Goal: Information Seeking & Learning: Understand process/instructions

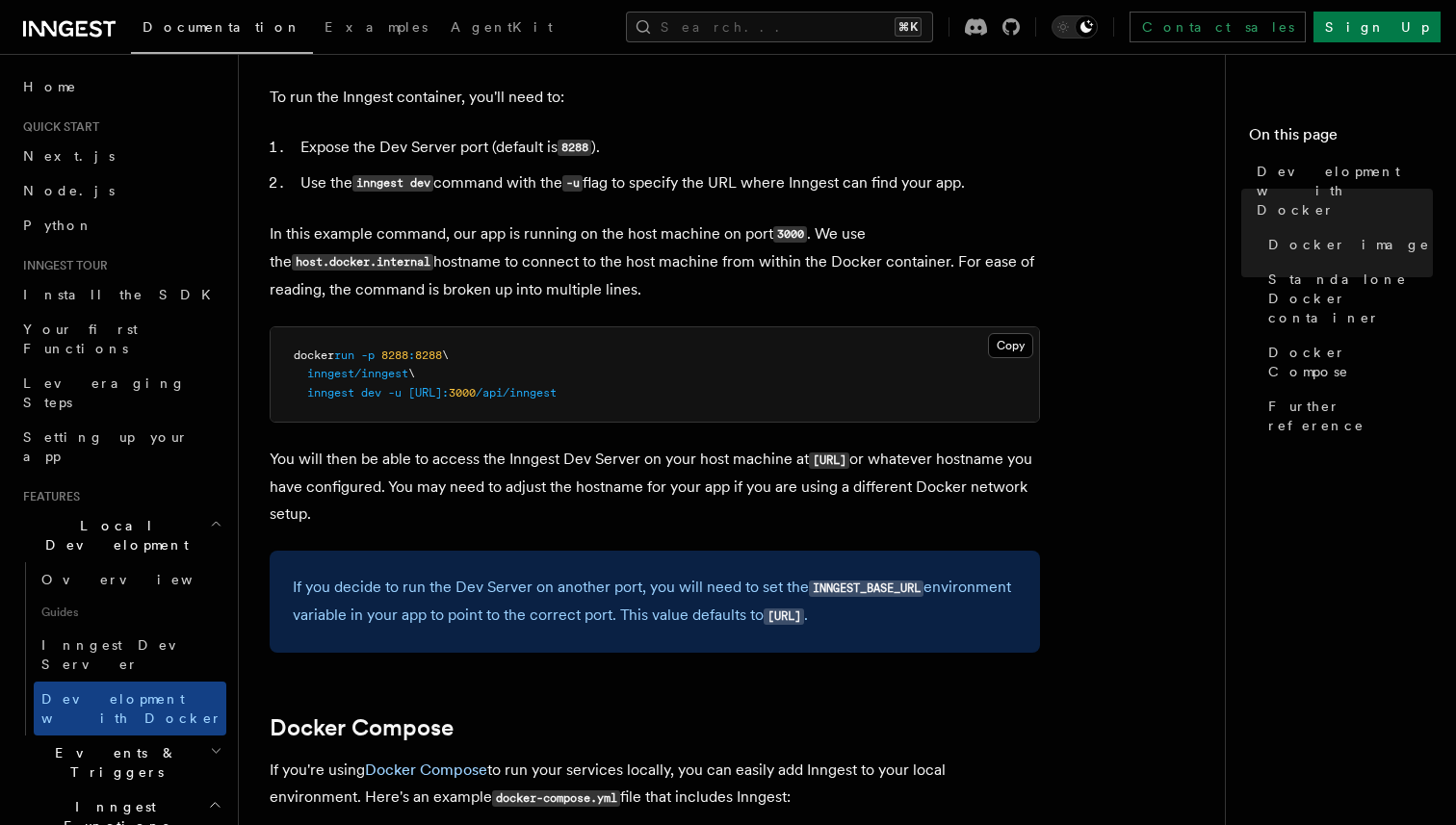
scroll to position [682, 0]
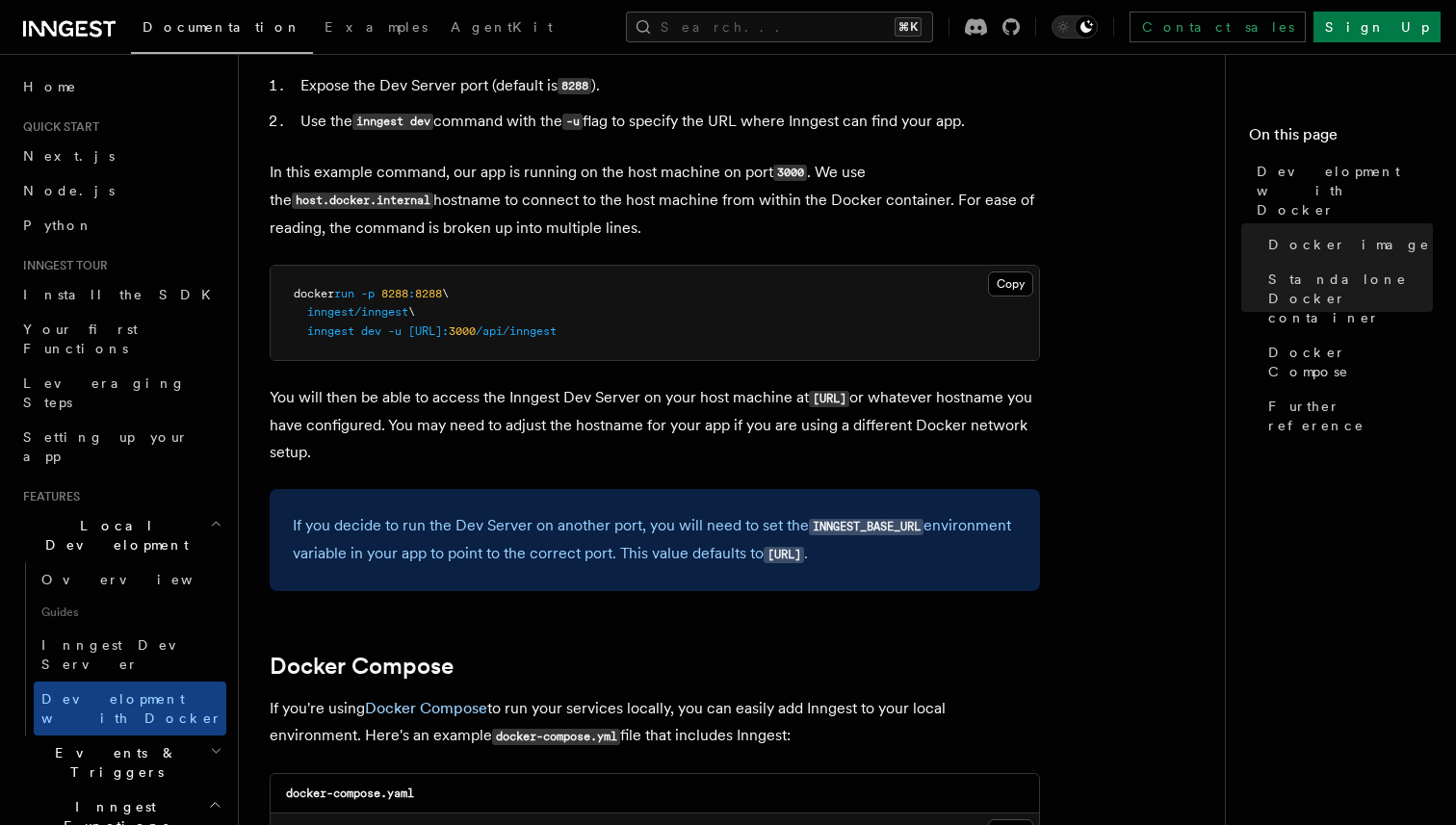
click at [775, 559] on code "[URL]" at bounding box center [783, 554] width 40 height 16
copy code "[URL]"
drag, startPoint x: 768, startPoint y: 558, endPoint x: 914, endPoint y: 560, distance: 146.0
click at [804, 560] on code "[URL]" at bounding box center [783, 554] width 40 height 16
click at [677, 425] on p "You will then be able to access the Inngest Dev Server on your host machine at …" at bounding box center [655, 424] width 770 height 82
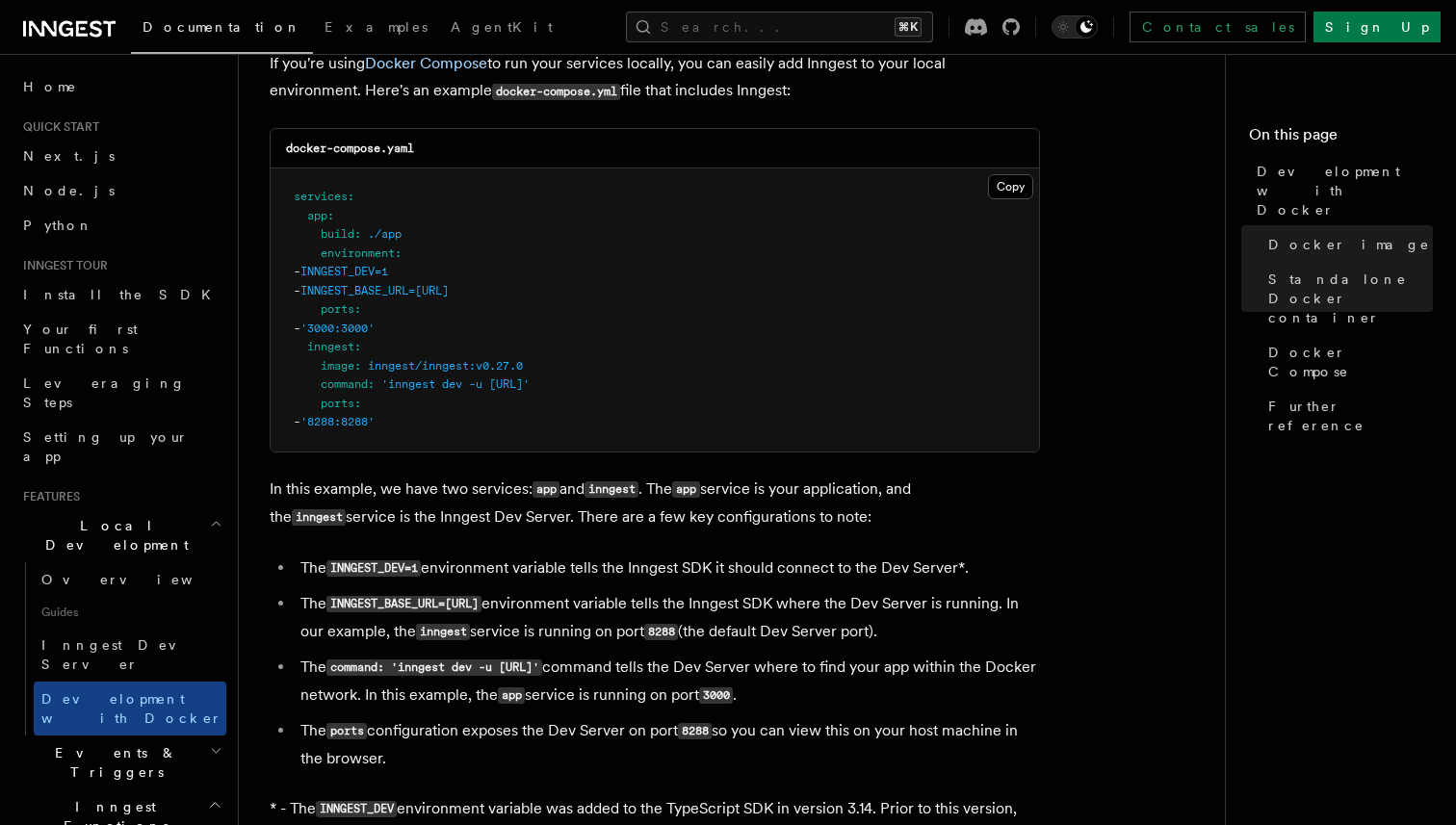
scroll to position [1399, 0]
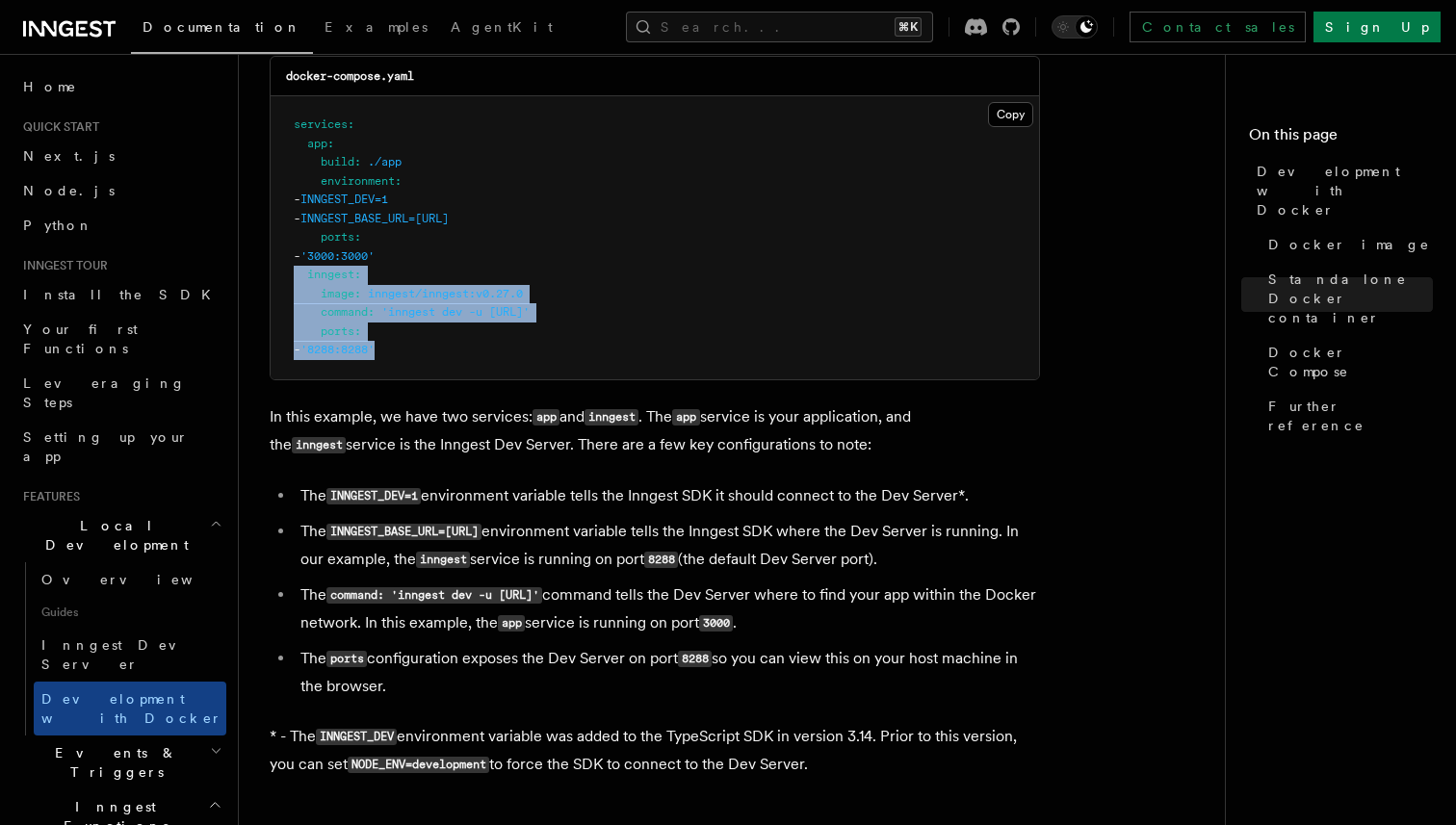
drag, startPoint x: 442, startPoint y: 359, endPoint x: 266, endPoint y: 286, distance: 190.5
click at [266, 286] on div "Features Local Development Development with Docker Inngest provides a Docker im…" at bounding box center [770, 14] width 1063 height 2827
copy code "inngest : image : inngest/inngest:v0.27.0 command : 'inngest dev -u http://app:…"
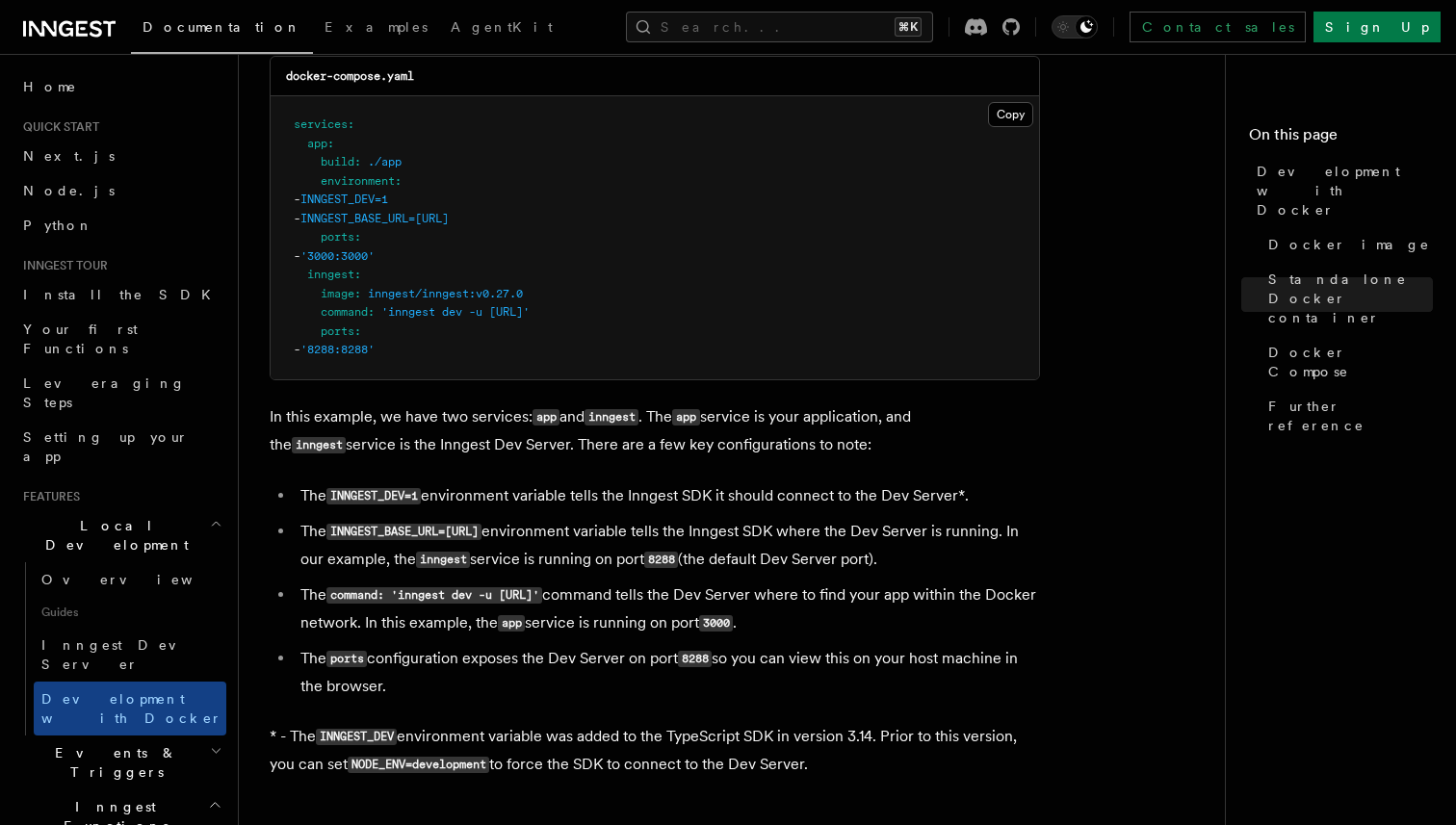
click at [551, 352] on pre "services : app : build : ./app environment : - INNGEST_DEV=1 - INNGEST_BASE_URL…" at bounding box center [655, 237] width 768 height 283
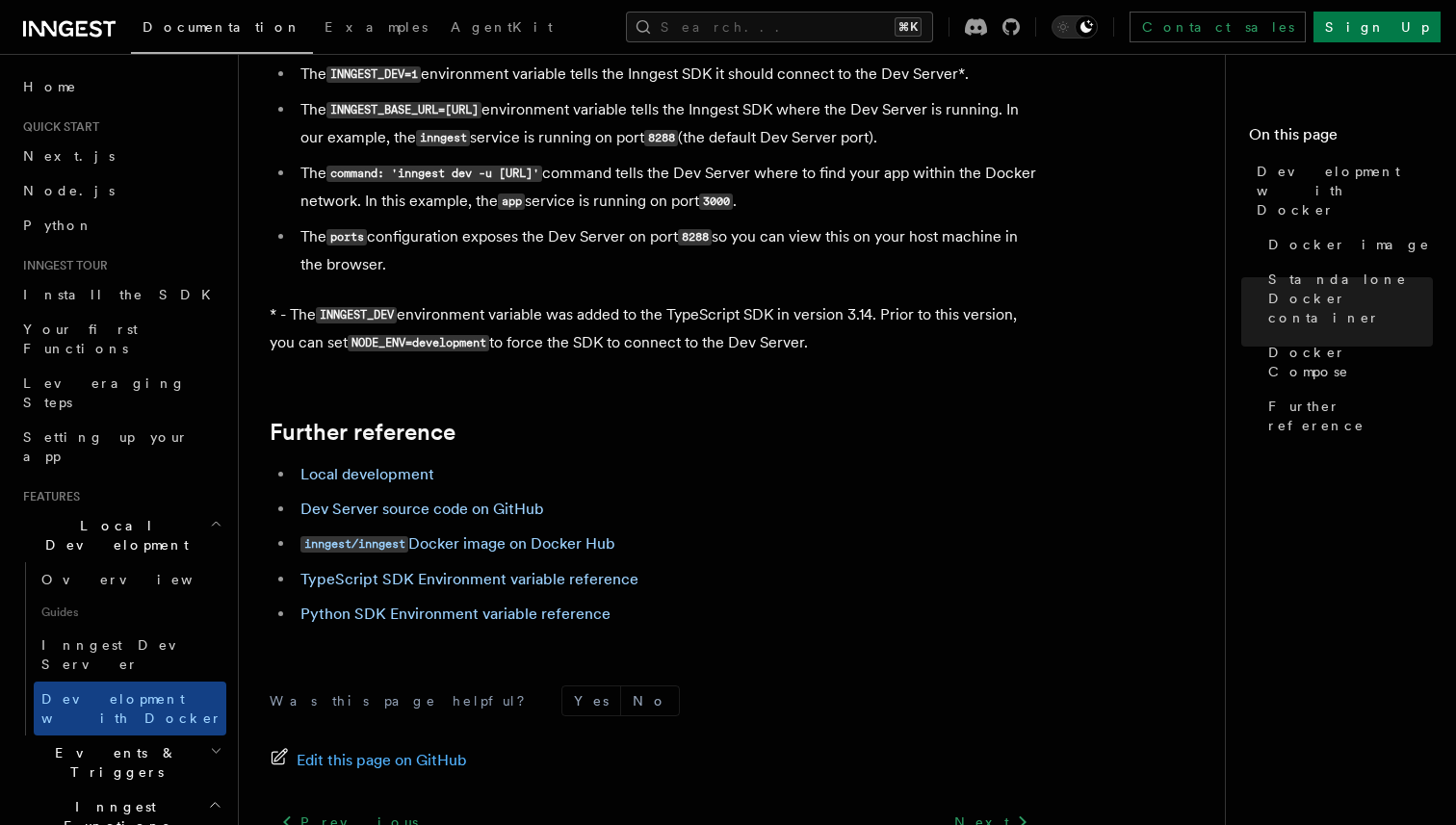
scroll to position [1844, 0]
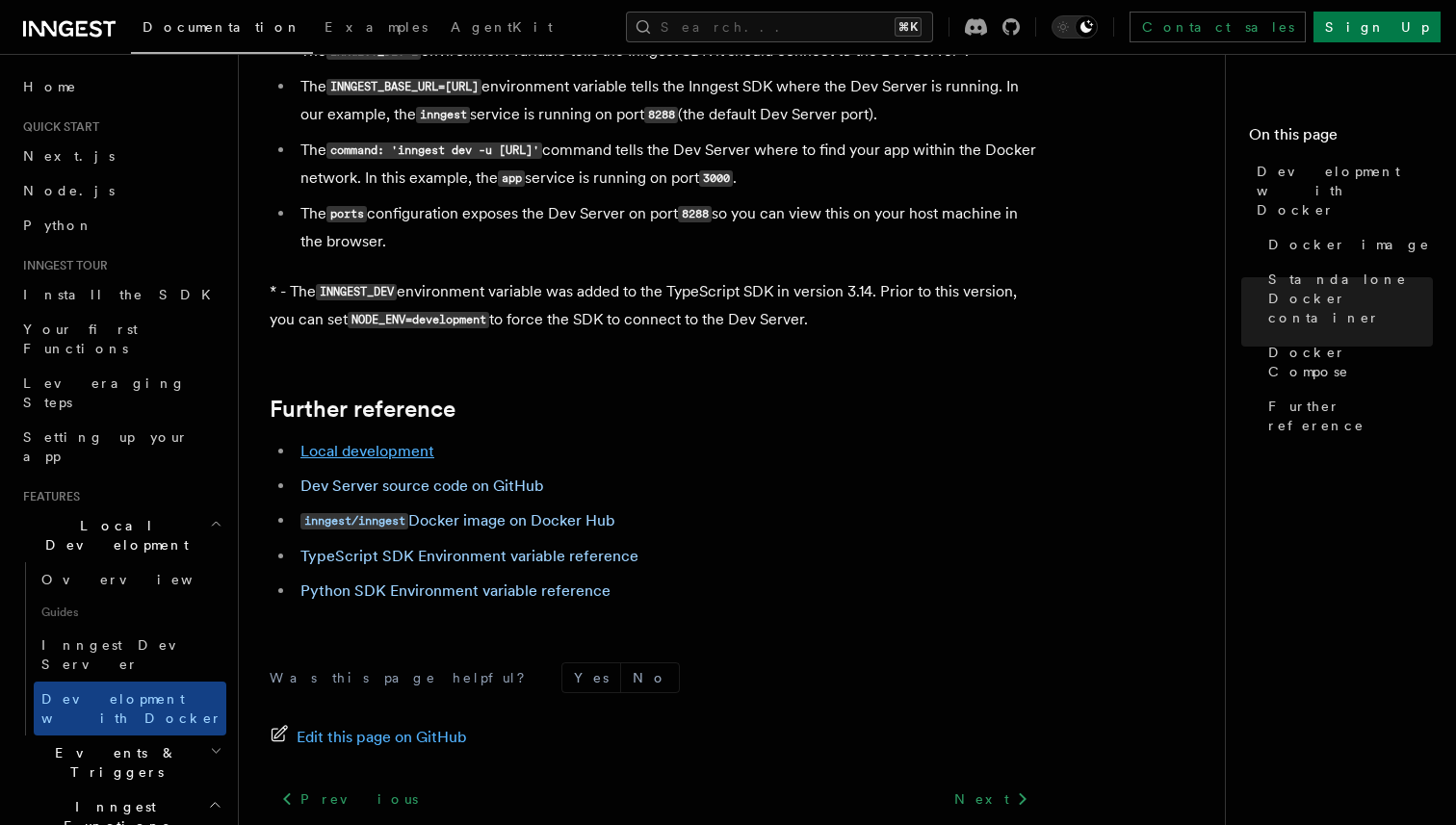
click at [409, 460] on link "Local development" at bounding box center [368, 450] width 134 height 18
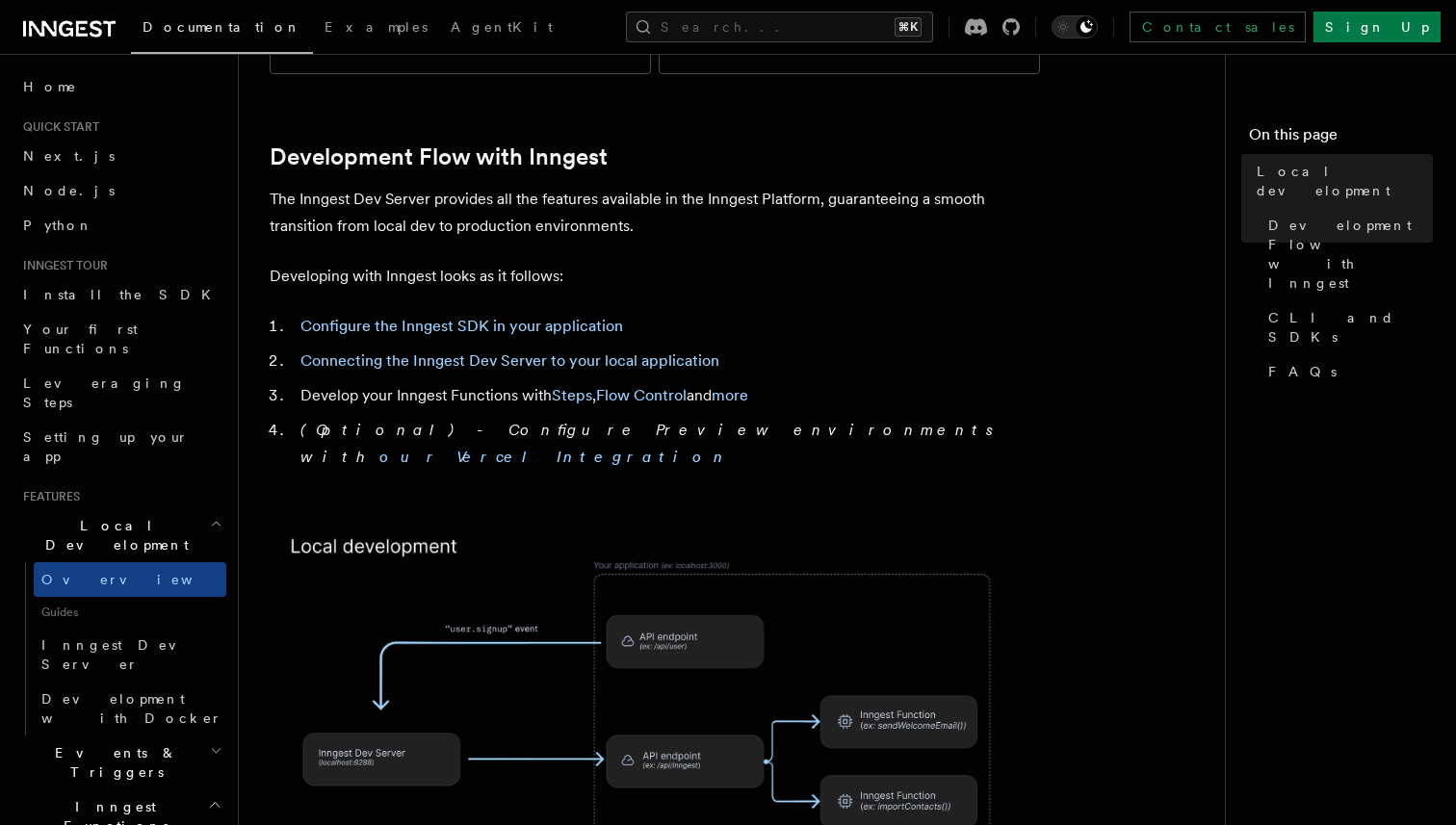
scroll to position [968, 0]
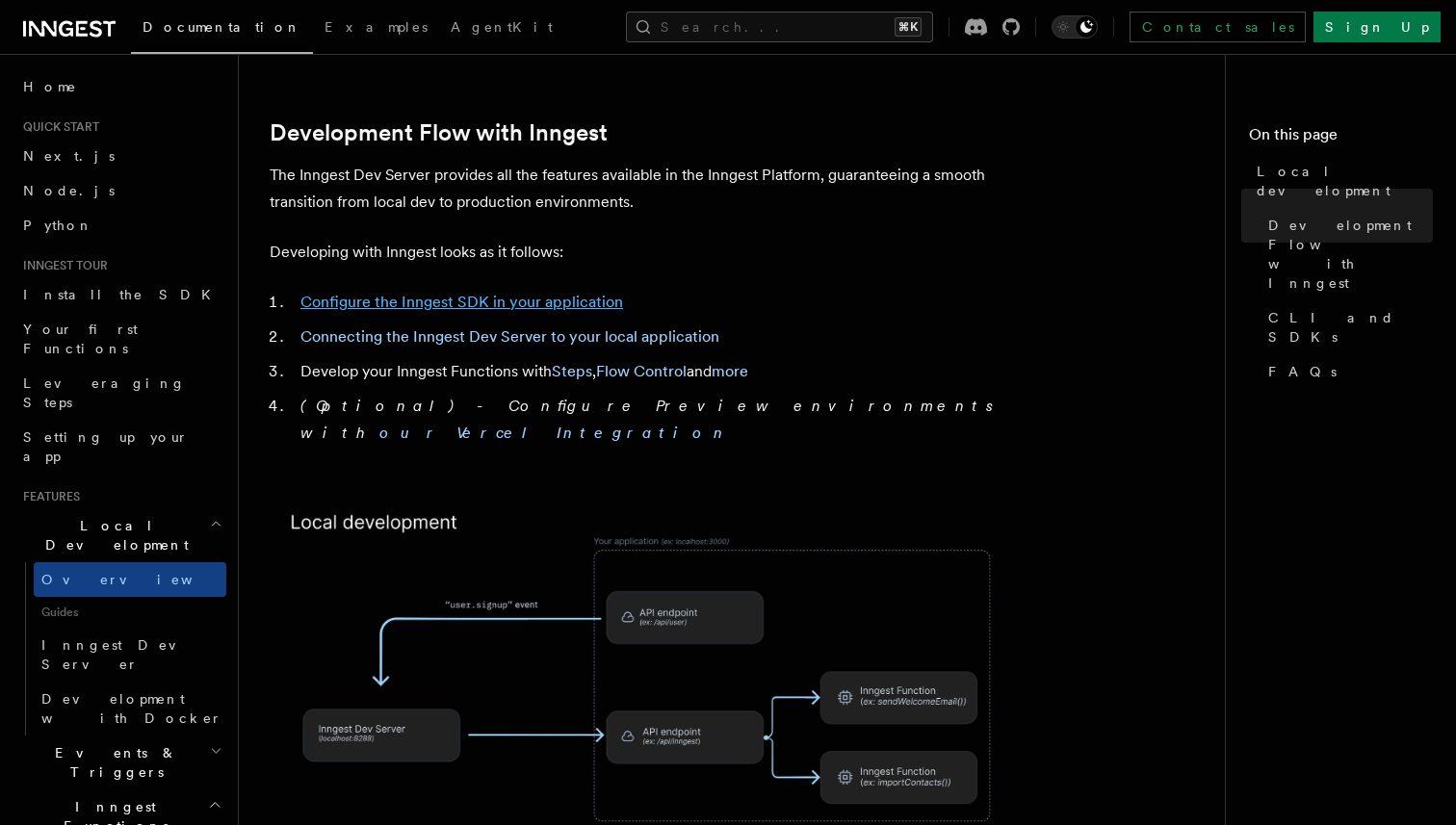
click at [579, 293] on link "Configure the Inngest SDK in your application" at bounding box center [462, 302] width 323 height 18
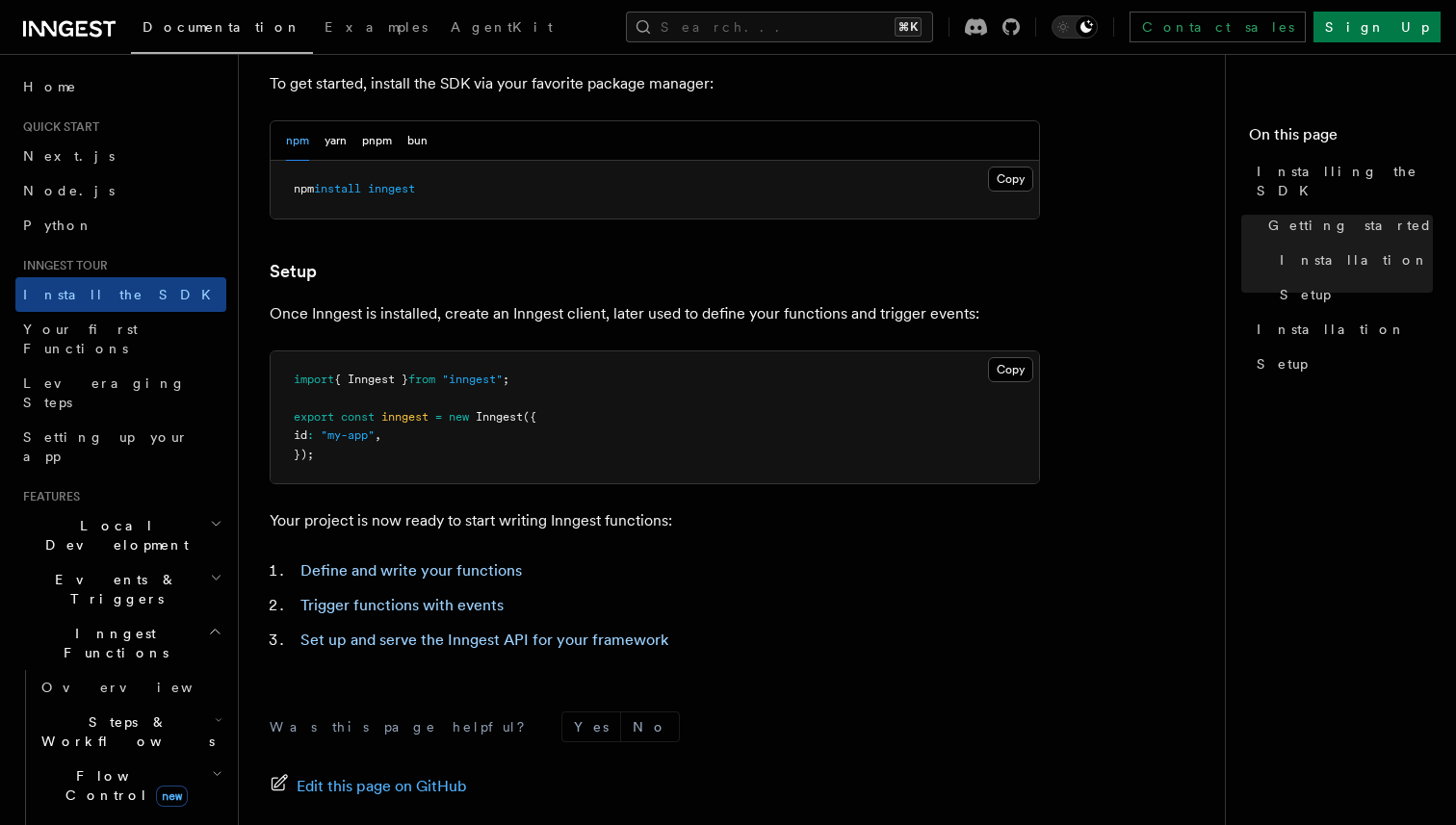
scroll to position [587, 0]
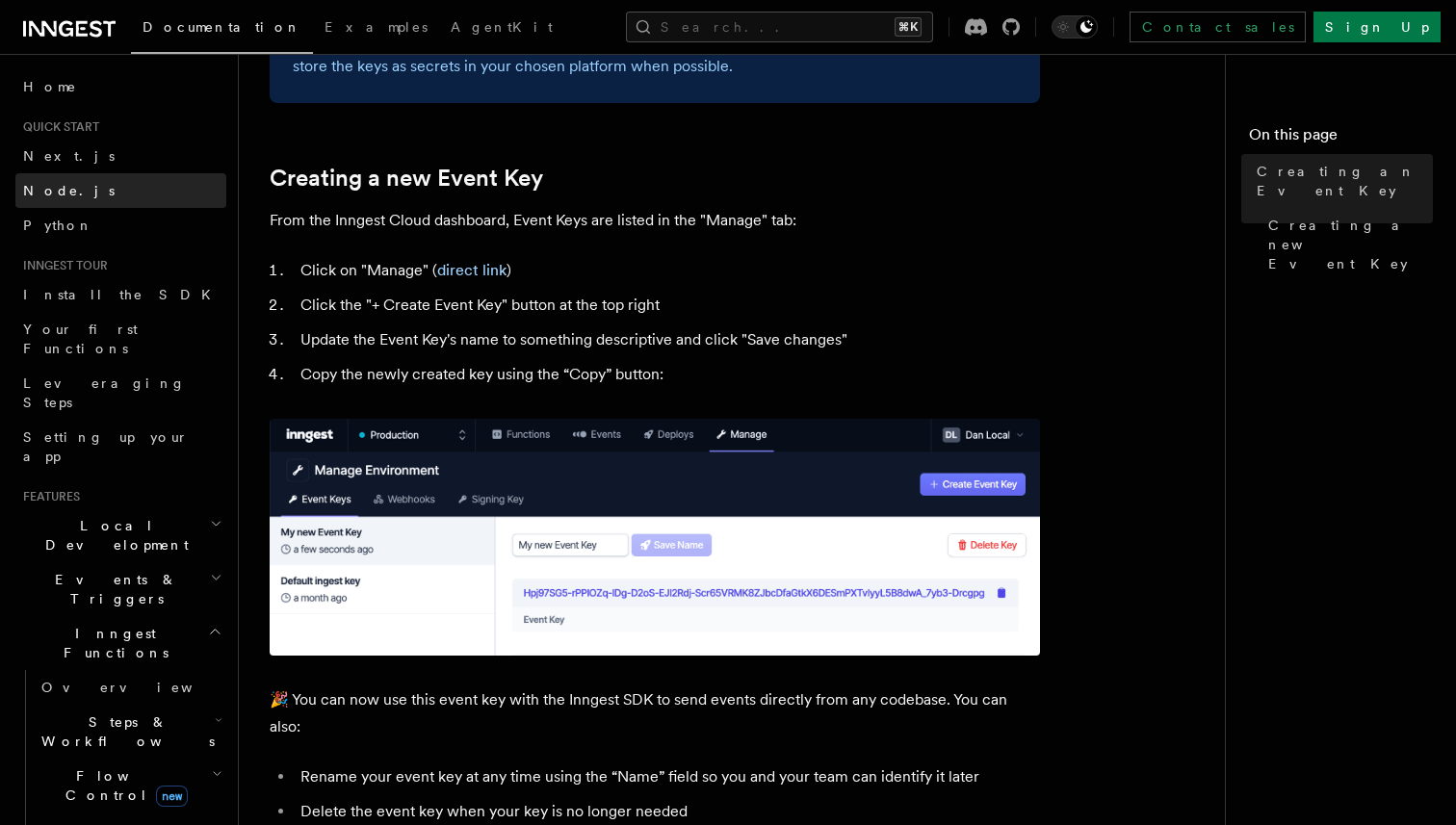
scroll to position [41, 0]
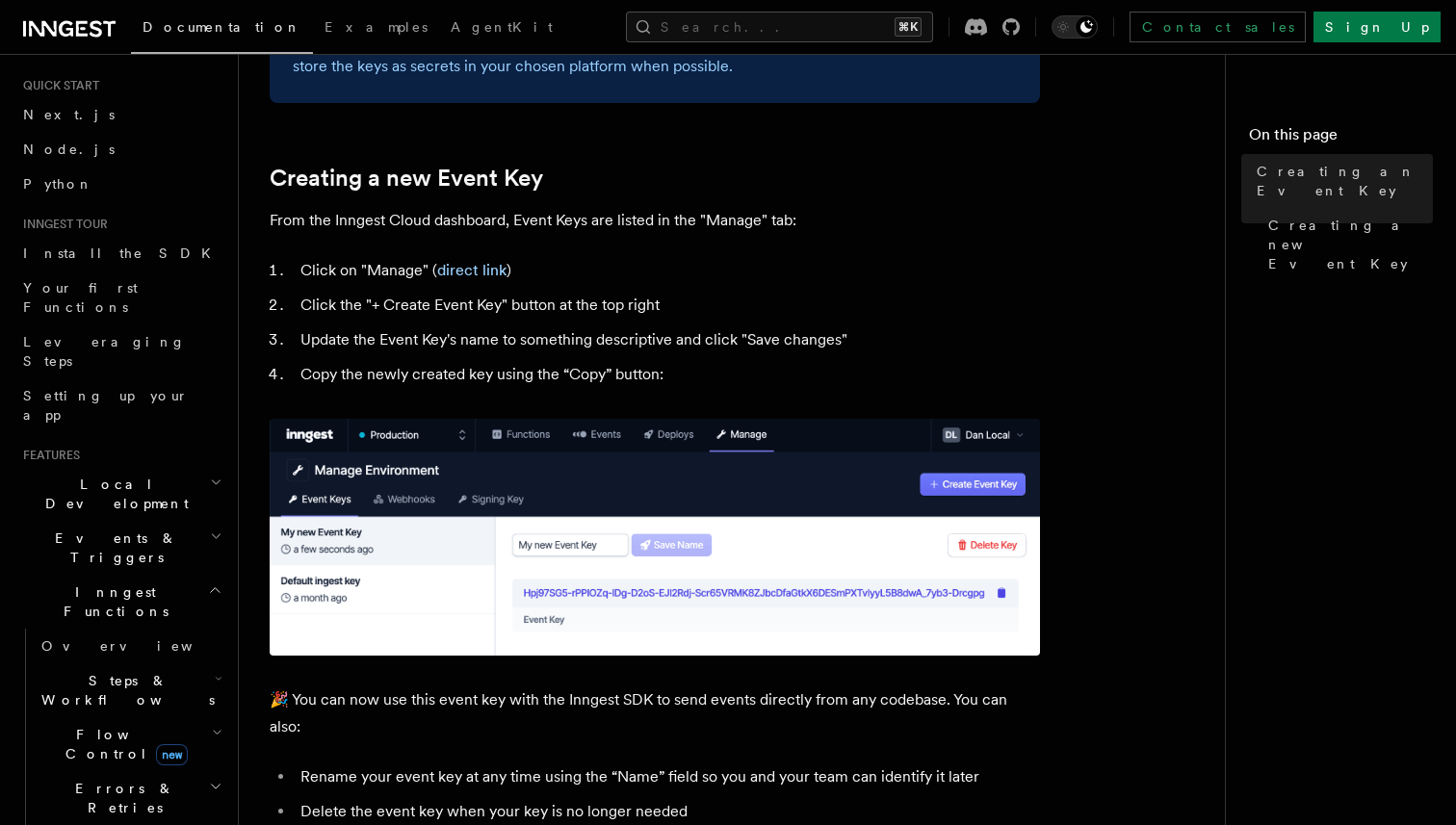
click at [116, 474] on span "Local Development" at bounding box center [112, 493] width 195 height 39
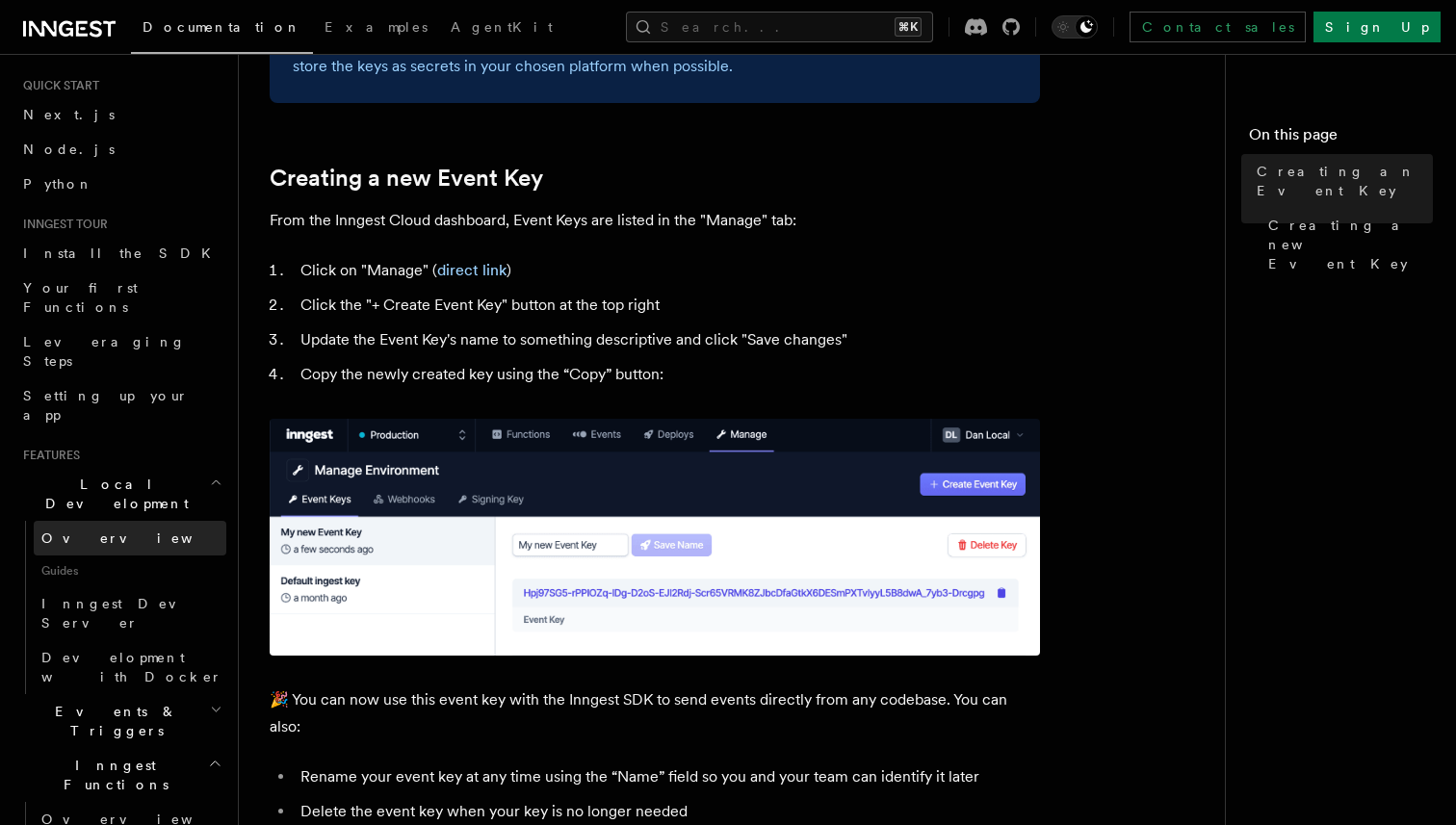
click at [119, 520] on link "Overview" at bounding box center [130, 537] width 193 height 35
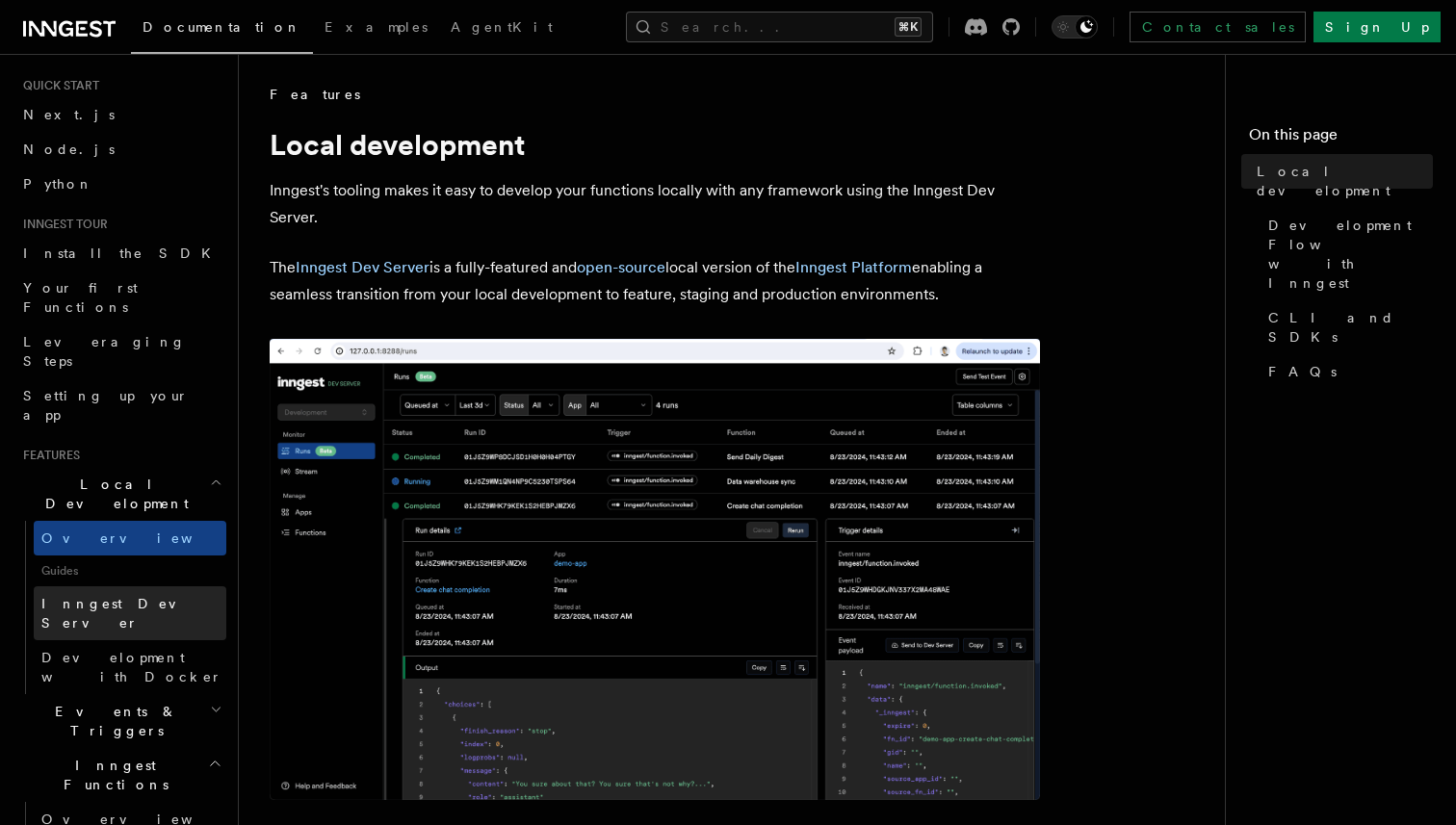
click at [142, 595] on span "Inngest Dev Server" at bounding box center [123, 612] width 165 height 35
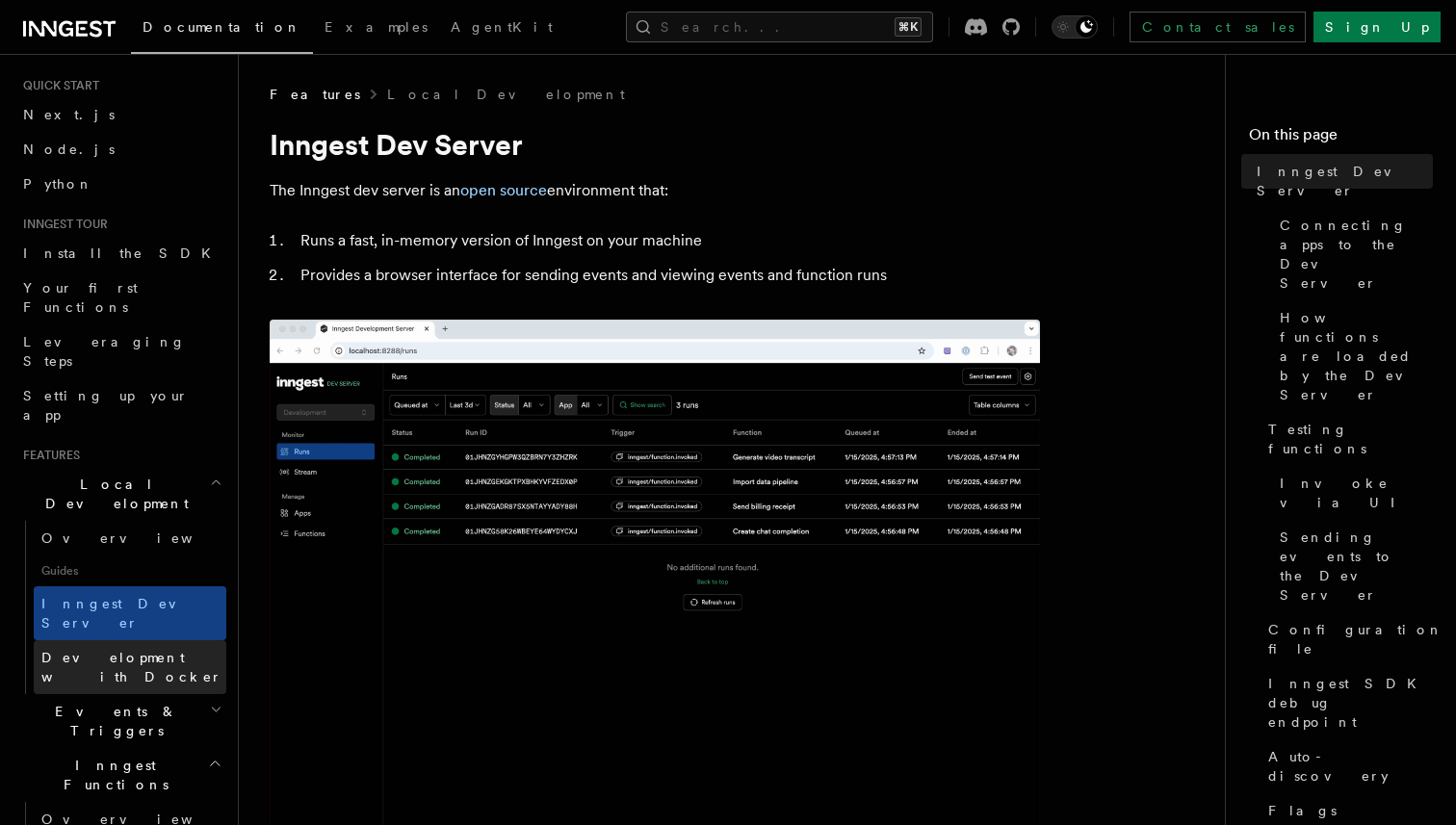
click at [153, 649] on span "Development with Docker" at bounding box center [131, 666] width 181 height 35
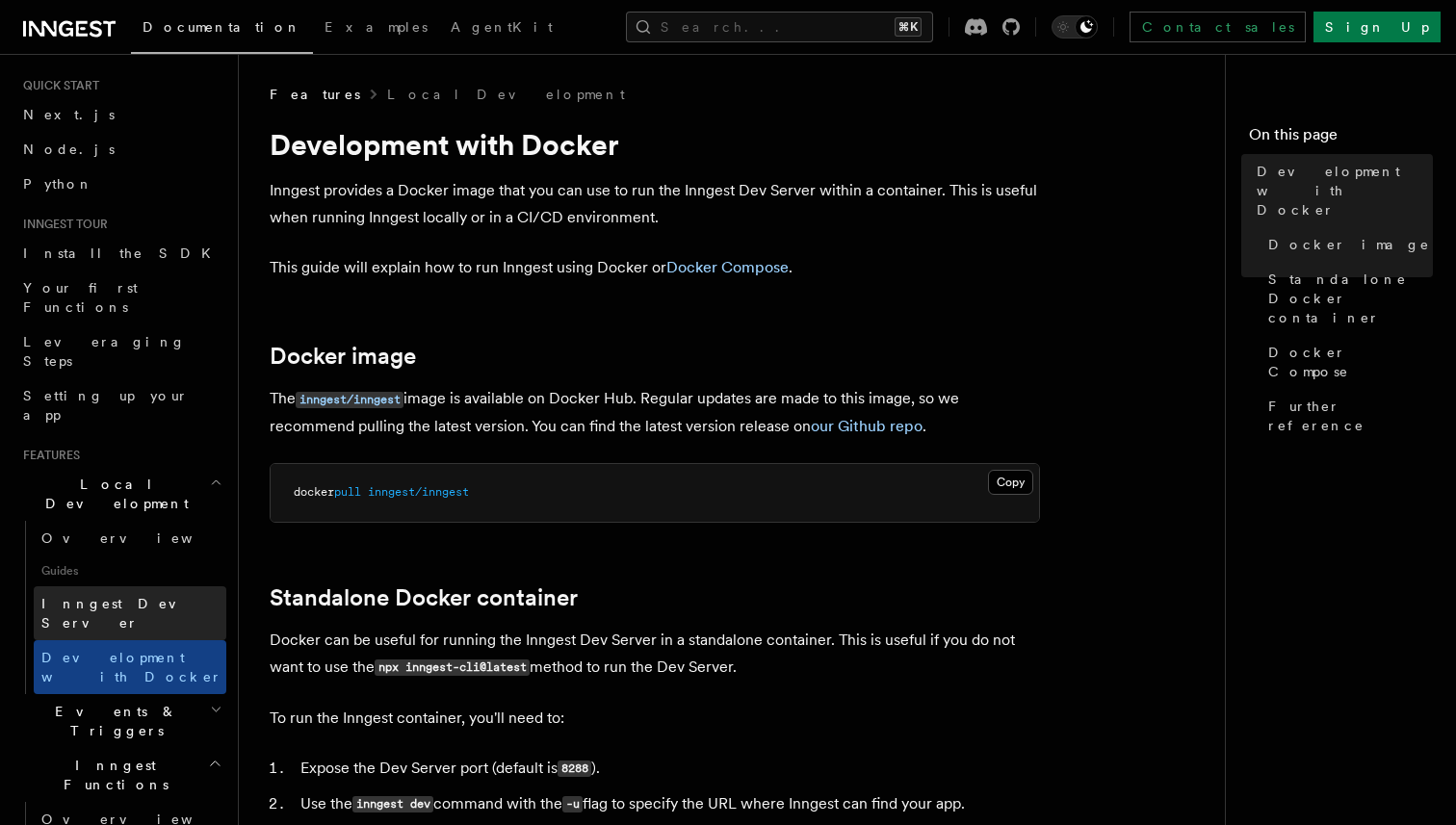
click at [160, 586] on link "Inngest Dev Server" at bounding box center [130, 613] width 193 height 54
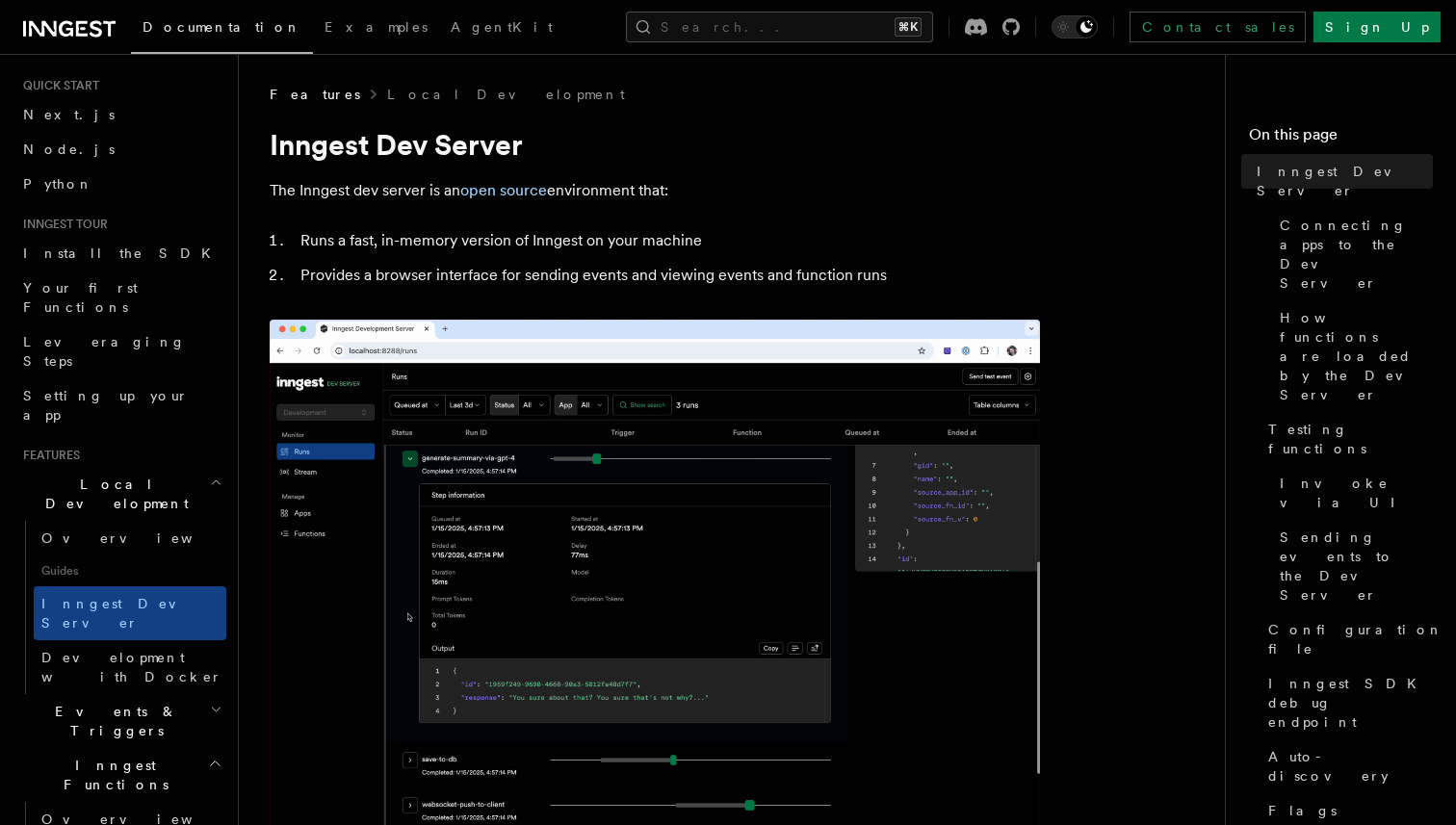
click at [156, 555] on span "Guides" at bounding box center [130, 570] width 193 height 31
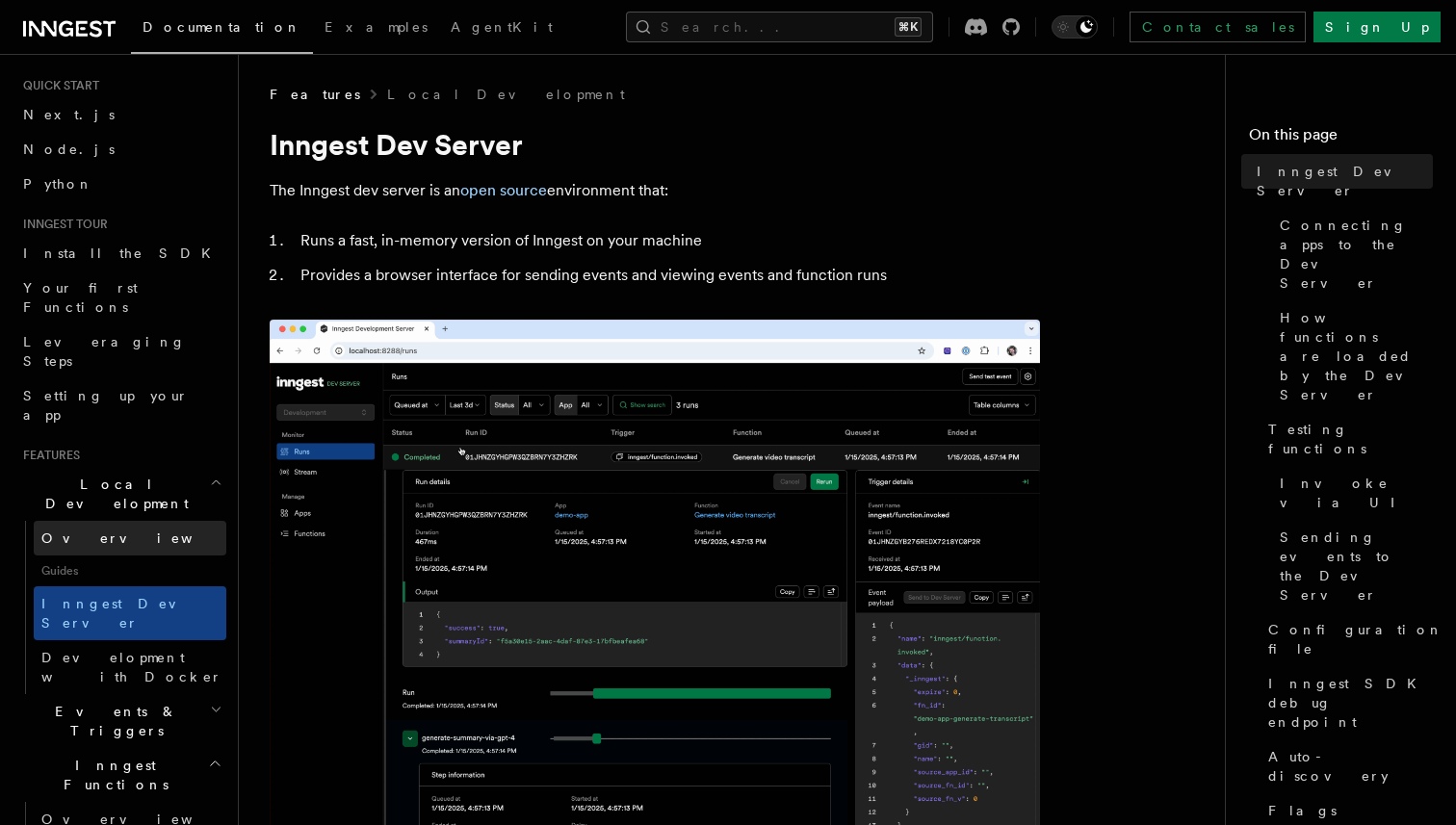
click at [139, 520] on link "Overview" at bounding box center [130, 537] width 193 height 35
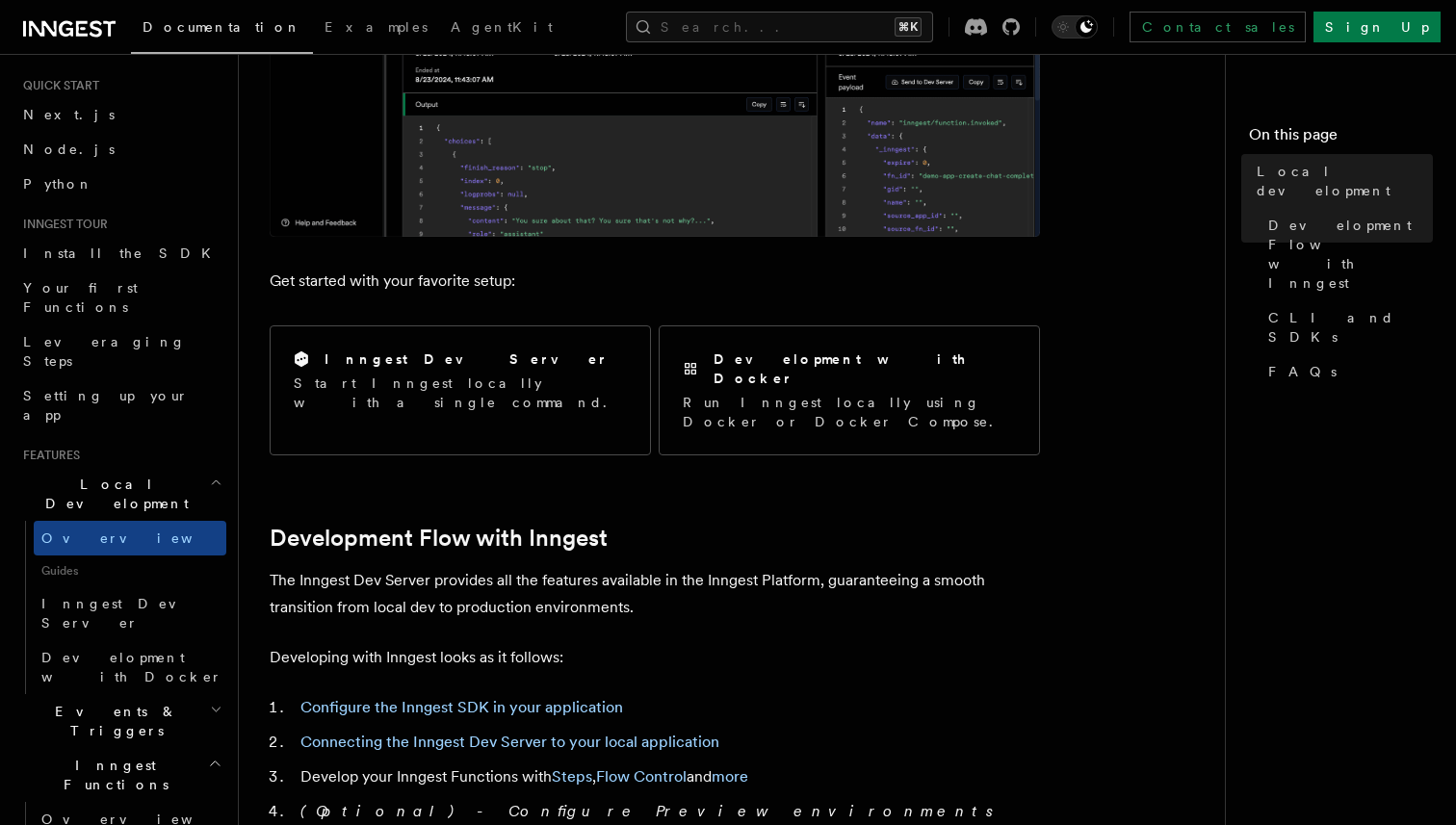
scroll to position [568, 0]
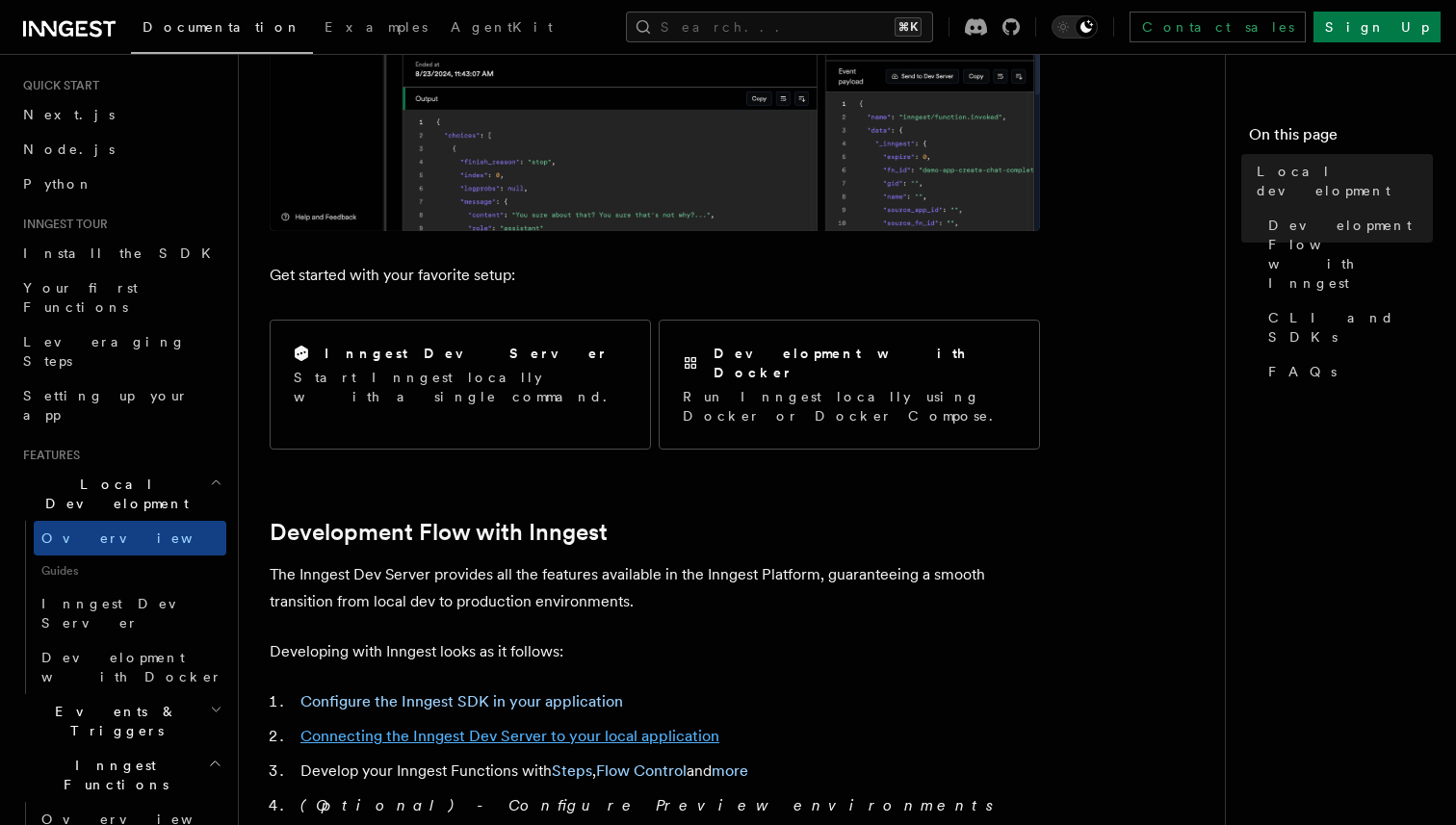
click at [528, 727] on link "Connecting the Inngest Dev Server to your local application" at bounding box center [510, 736] width 419 height 18
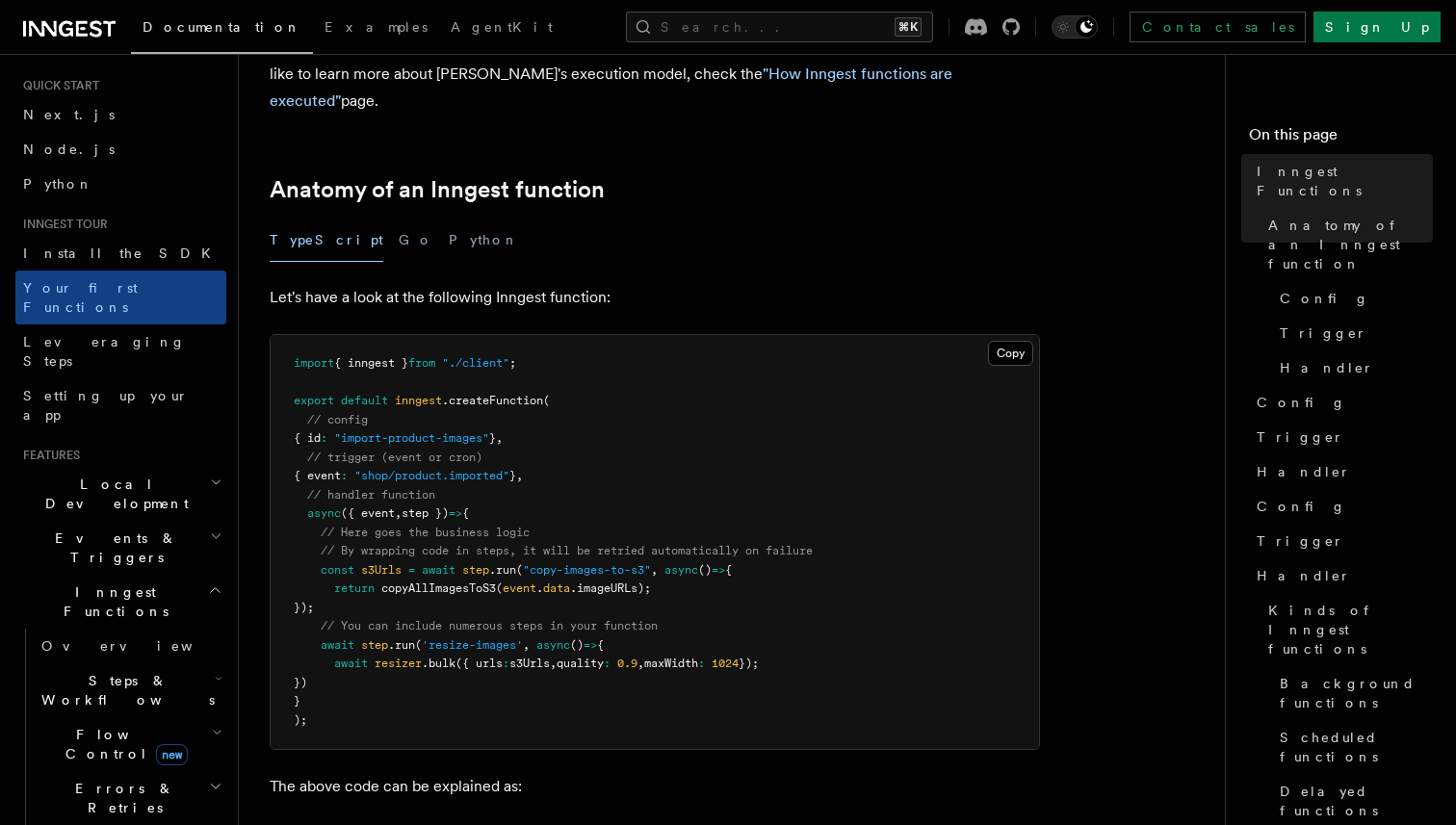
scroll to position [250, 0]
drag, startPoint x: 401, startPoint y: 368, endPoint x: 454, endPoint y: 368, distance: 53.0
click at [454, 392] on span "export default inngest .createFunction (" at bounding box center [422, 398] width 256 height 13
copy span "inngest ."
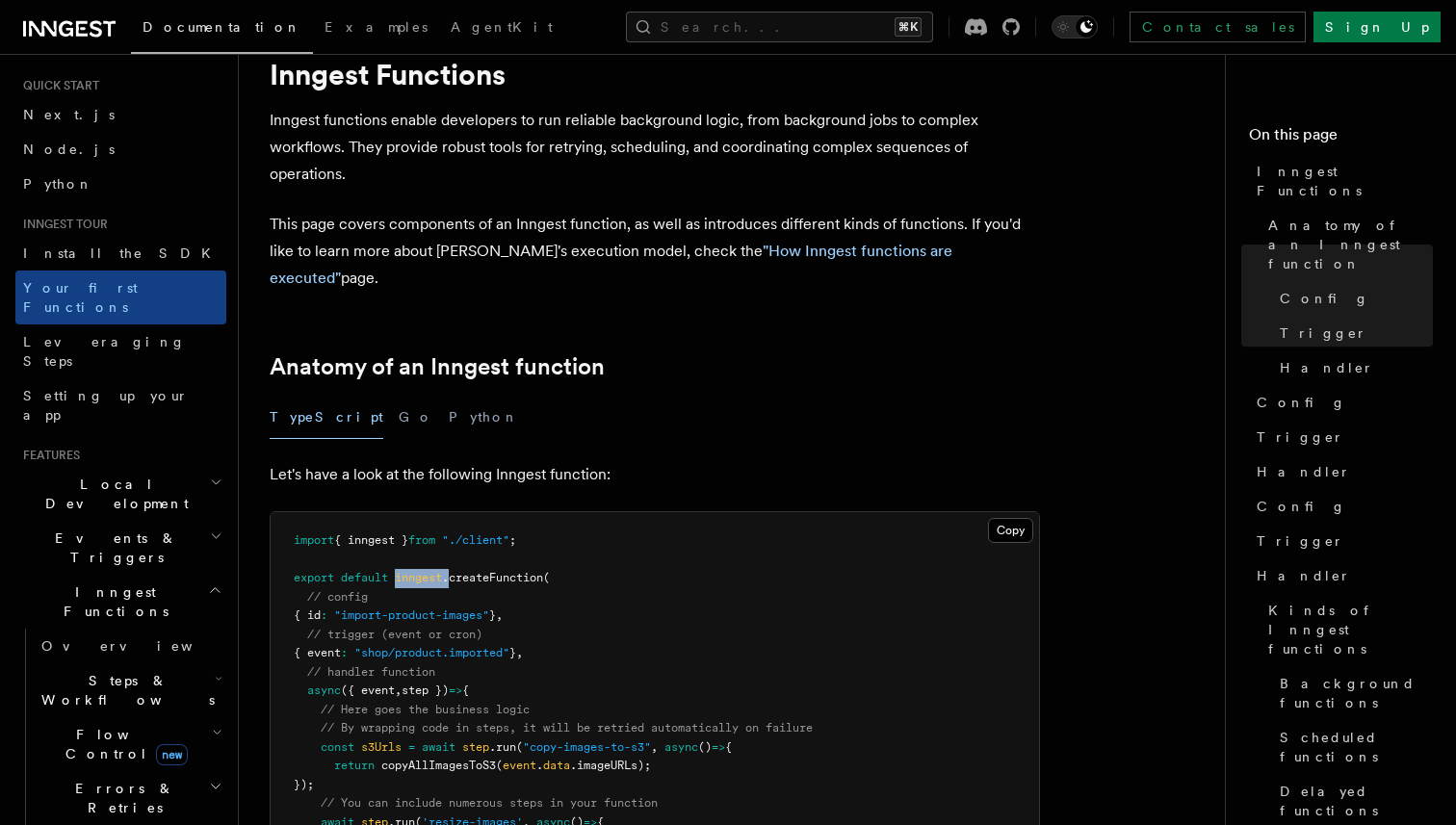
scroll to position [0, 0]
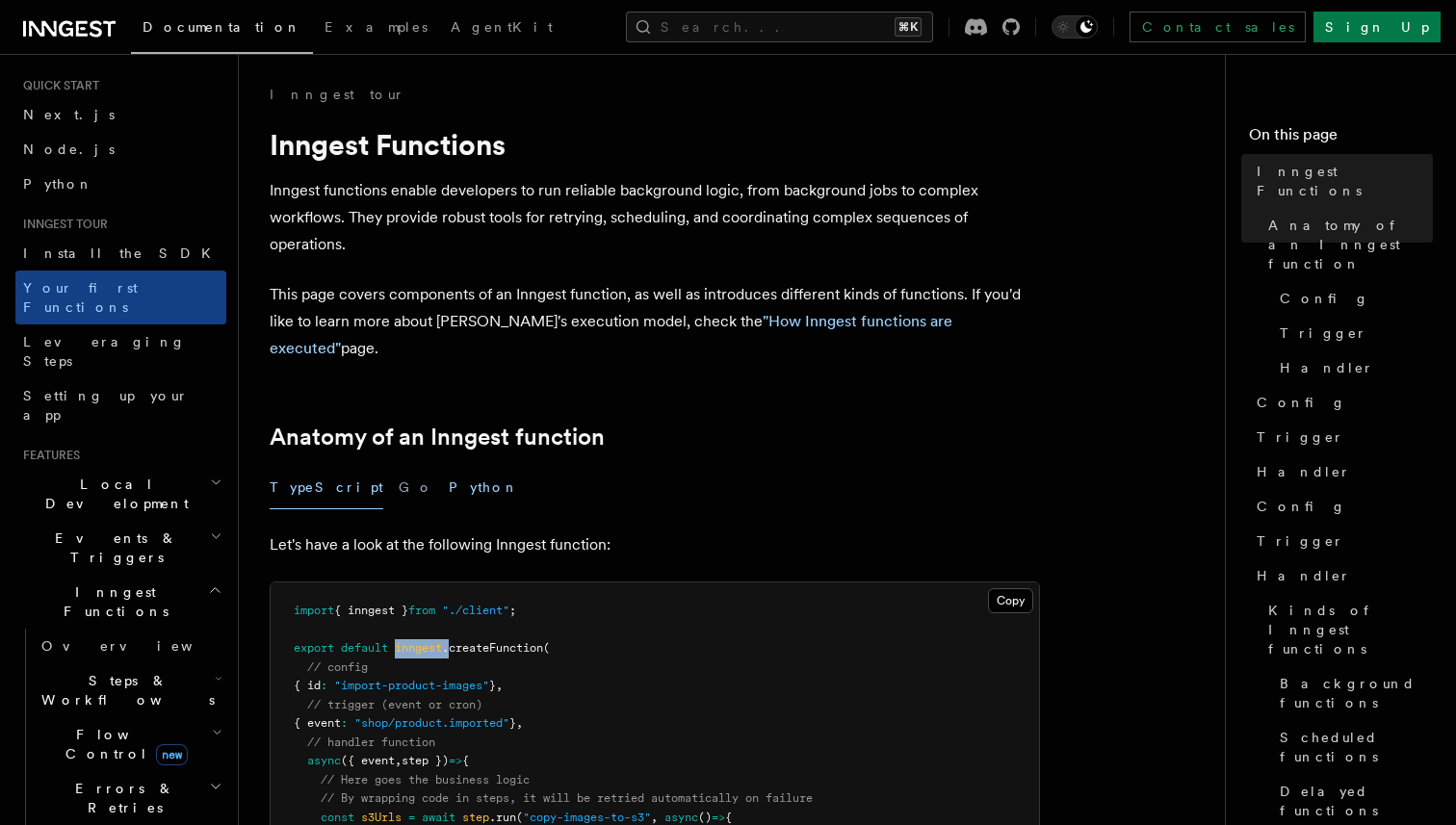
click at [449, 470] on button "Python" at bounding box center [484, 486] width 70 height 43
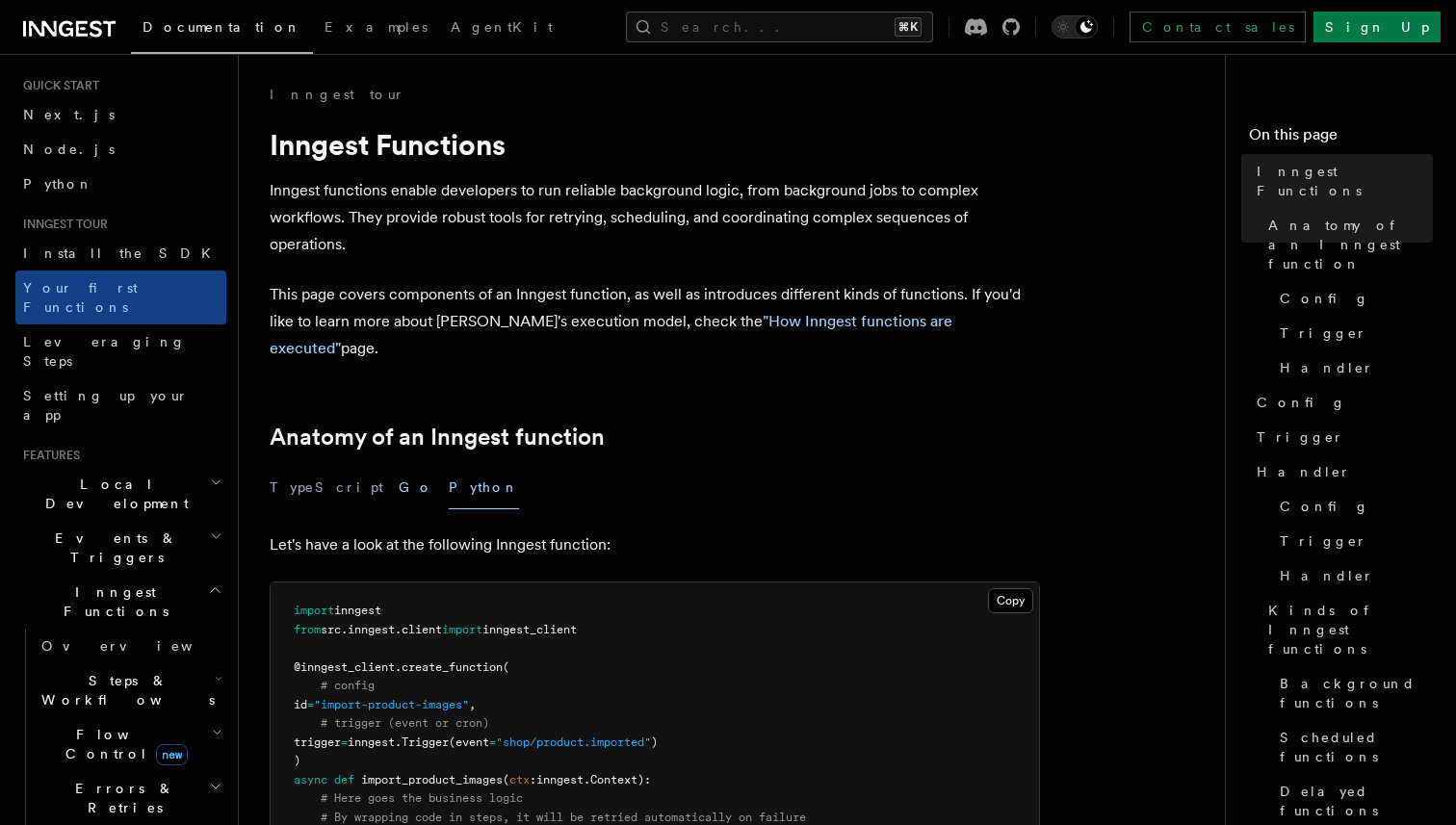
click at [399, 465] on button "Go" at bounding box center [416, 486] width 35 height 43
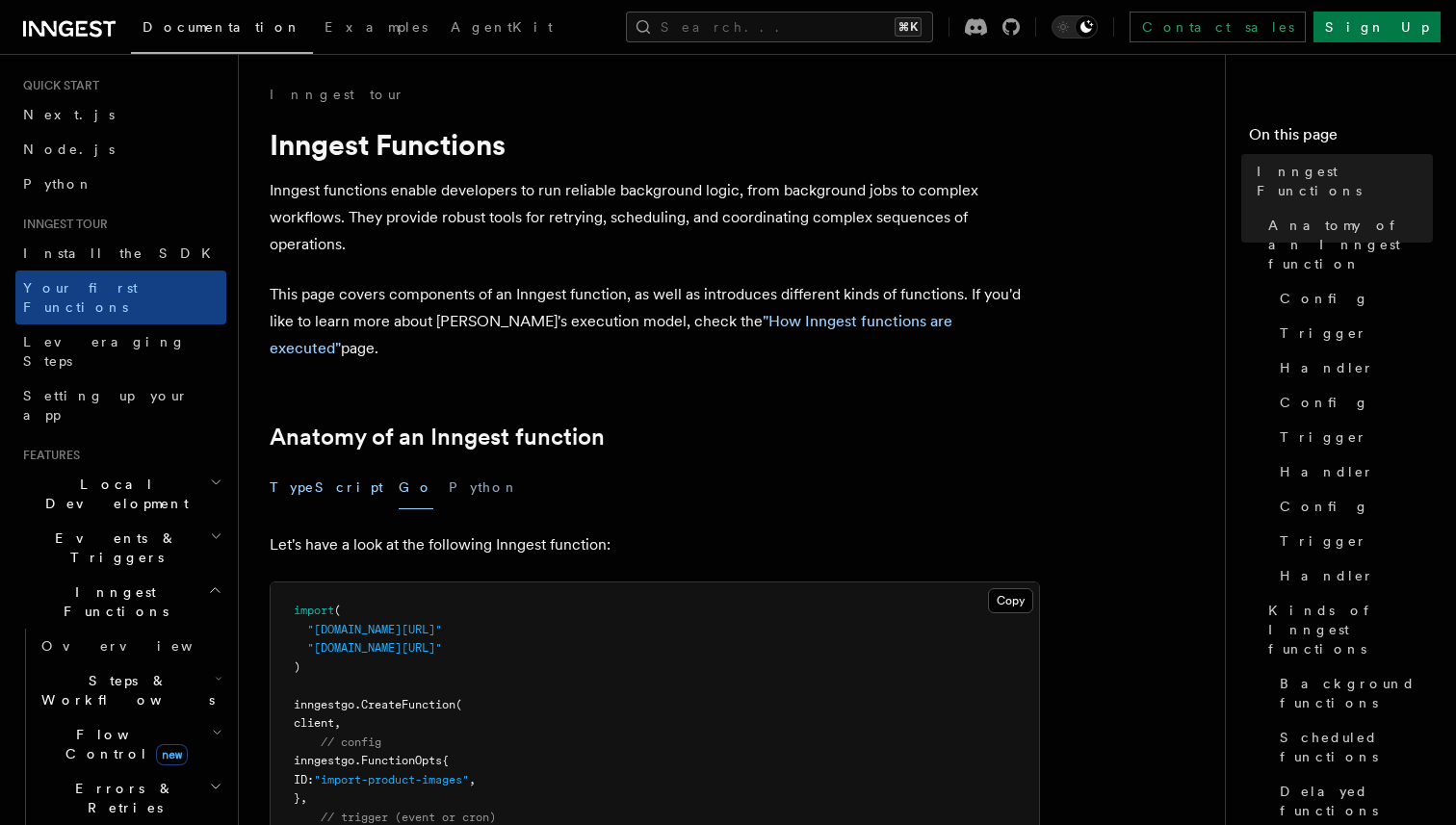
click at [316, 465] on button "TypeScript" at bounding box center [327, 486] width 114 height 43
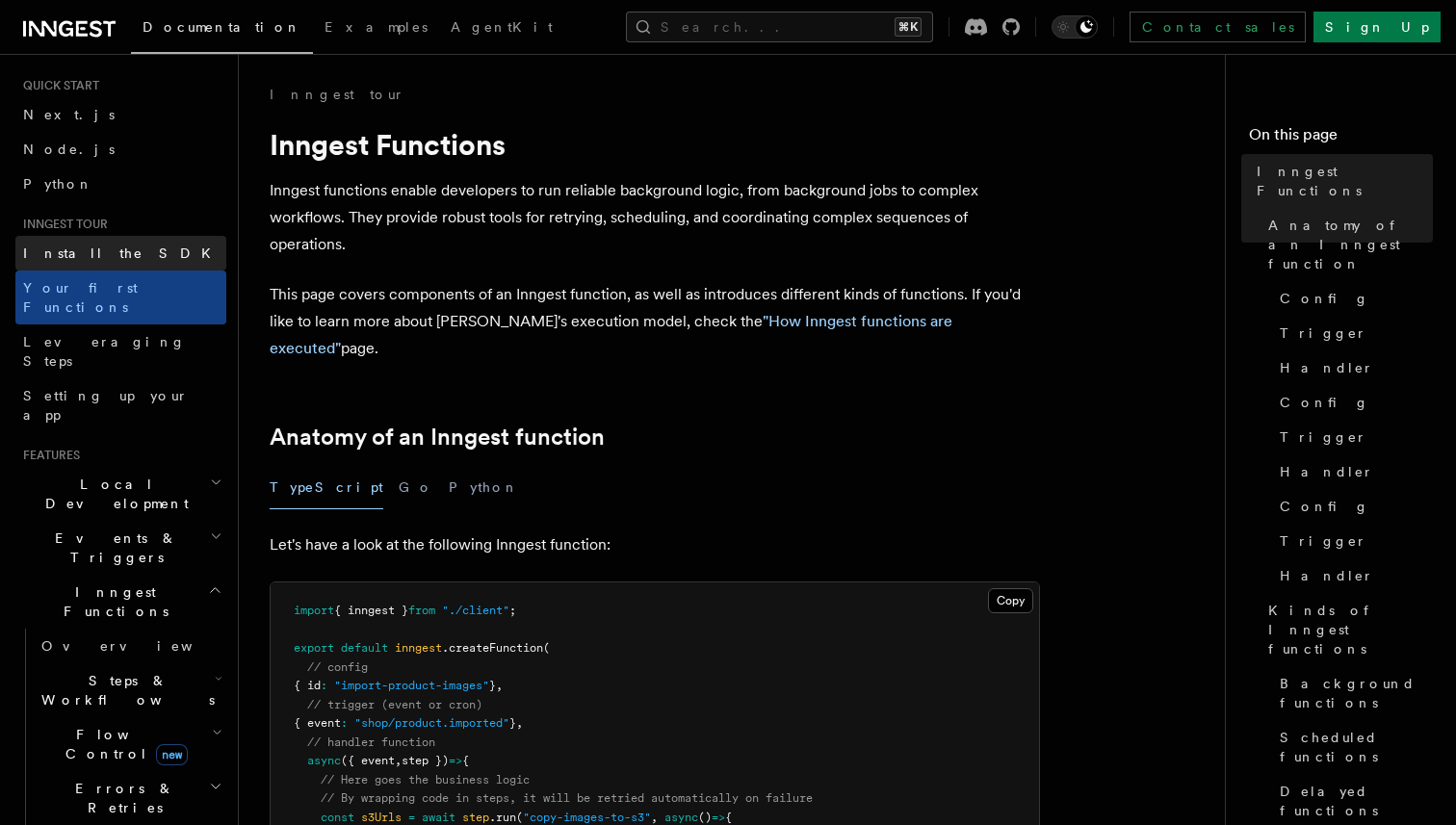
click at [137, 249] on link "Install the SDK" at bounding box center [120, 253] width 211 height 35
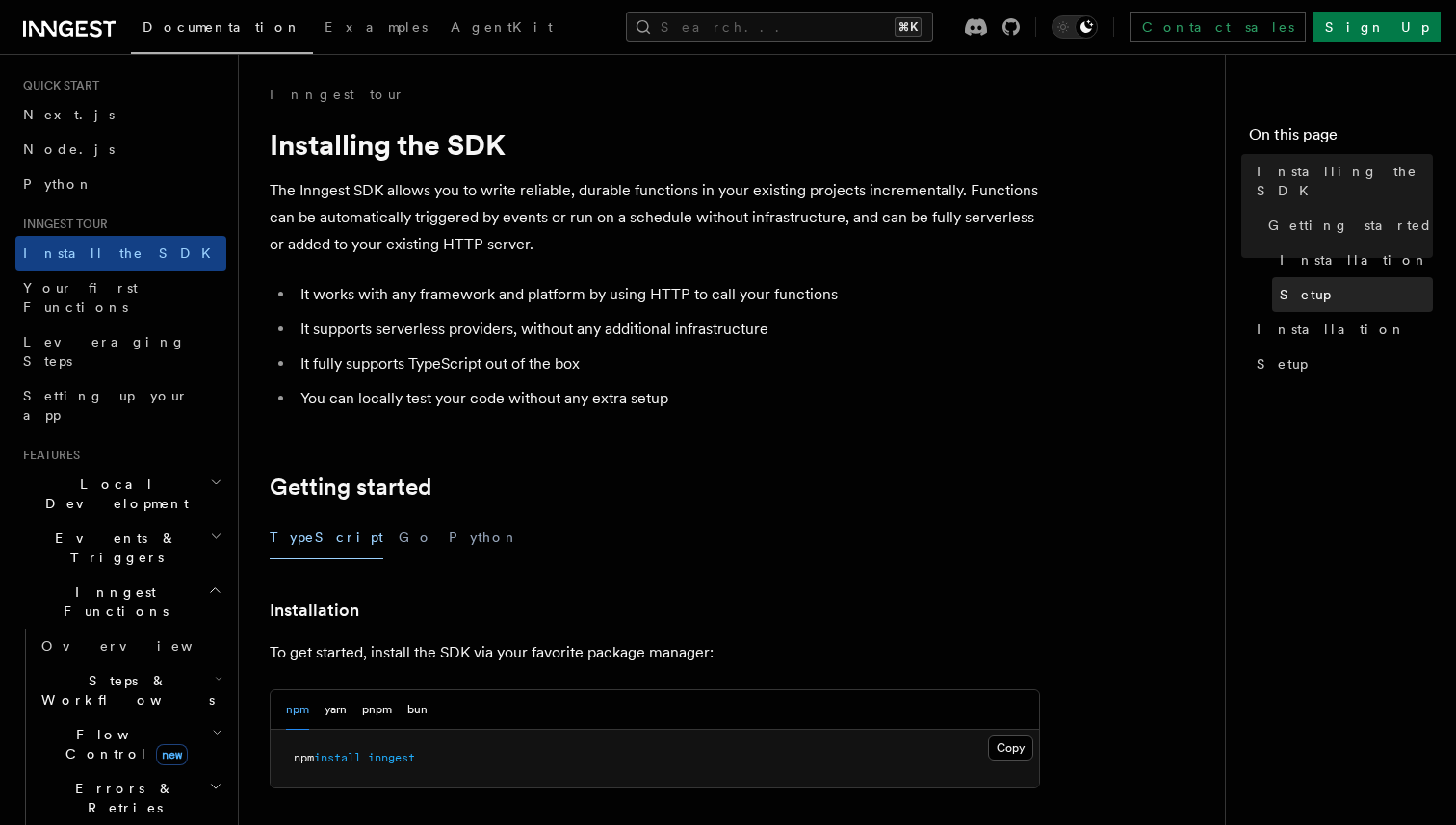
click at [1308, 285] on link "Setup" at bounding box center [1352, 295] width 161 height 35
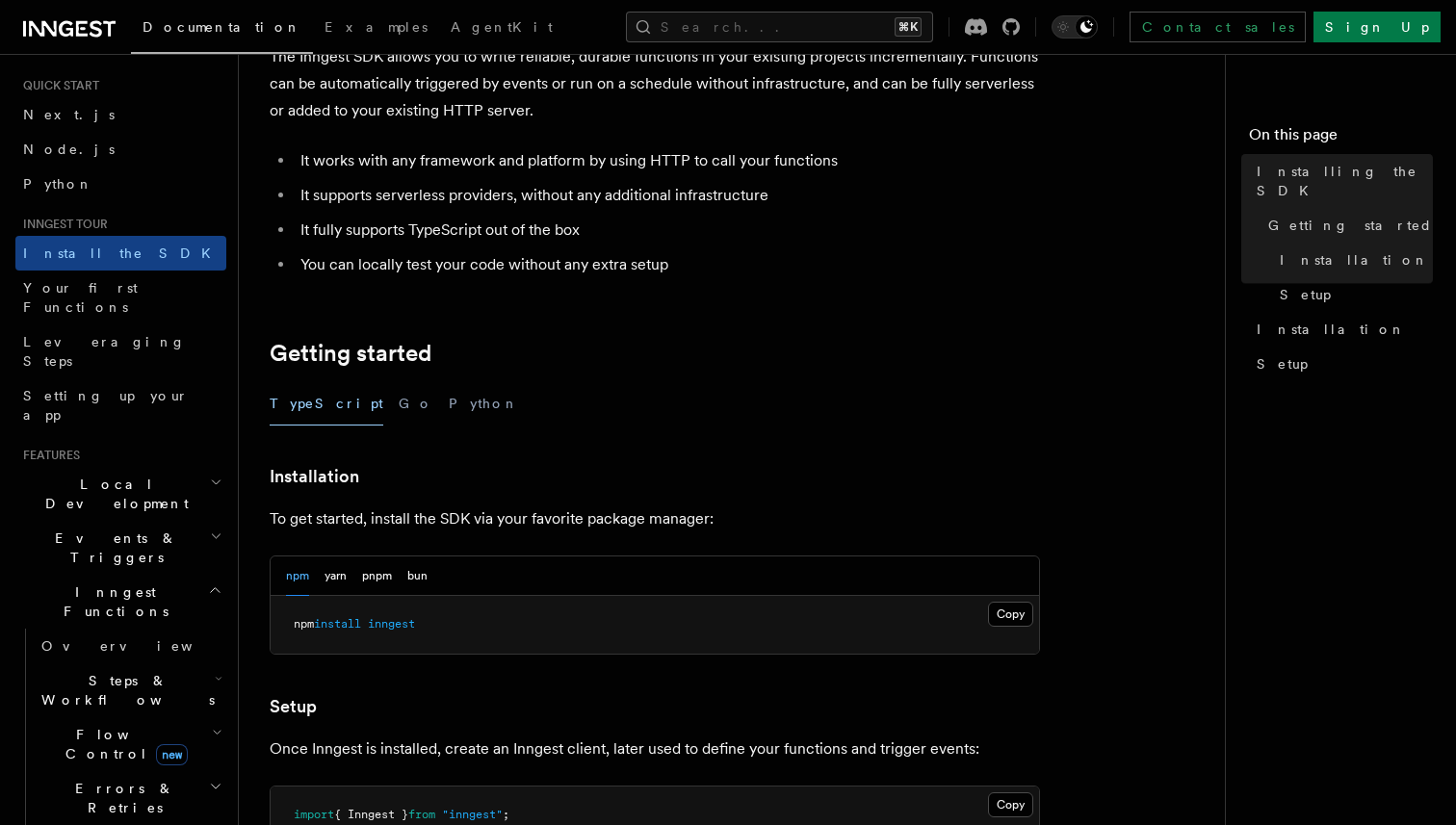
scroll to position [190, 0]
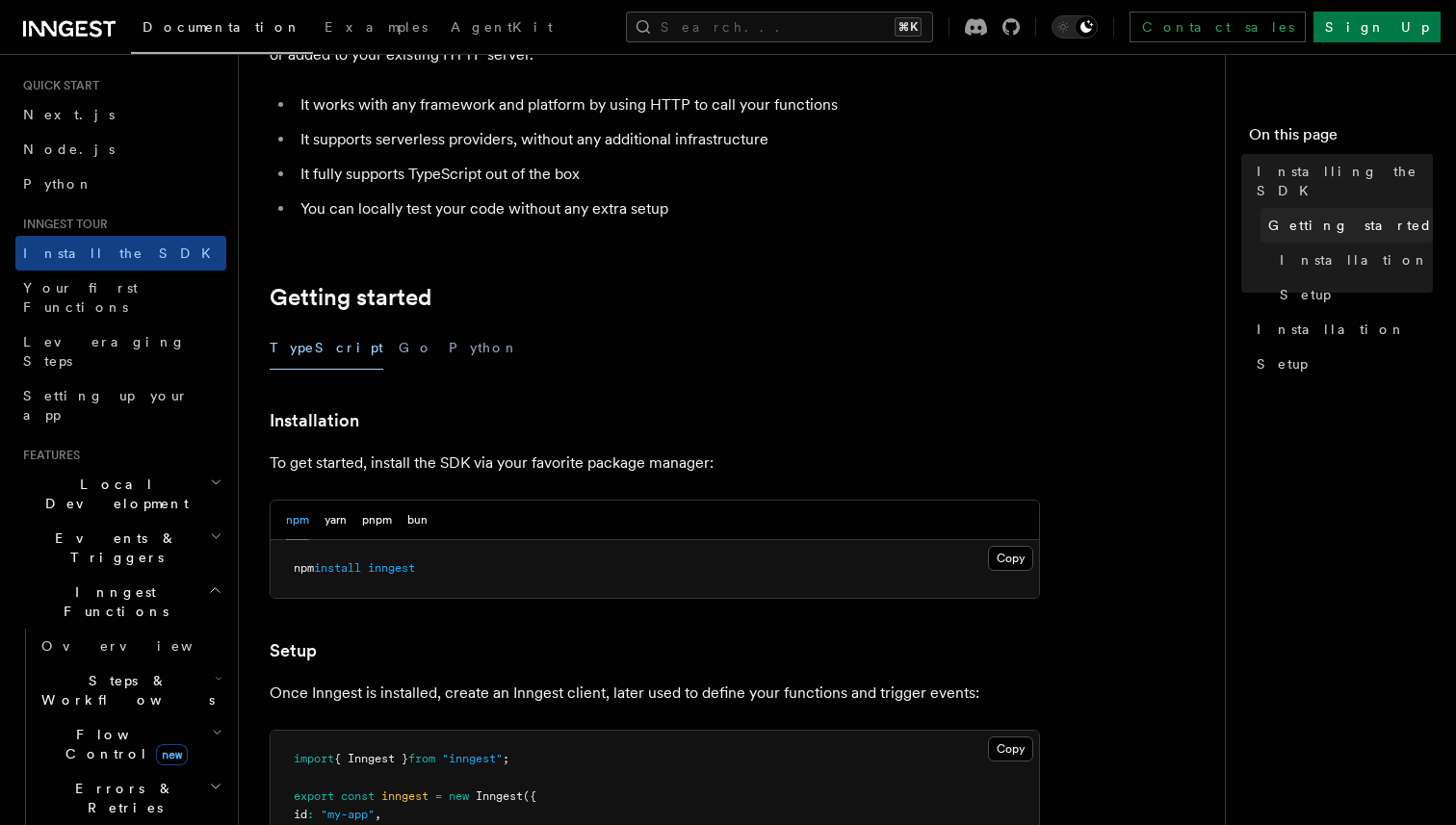
click at [1317, 216] on span "Getting started" at bounding box center [1350, 225] width 165 height 19
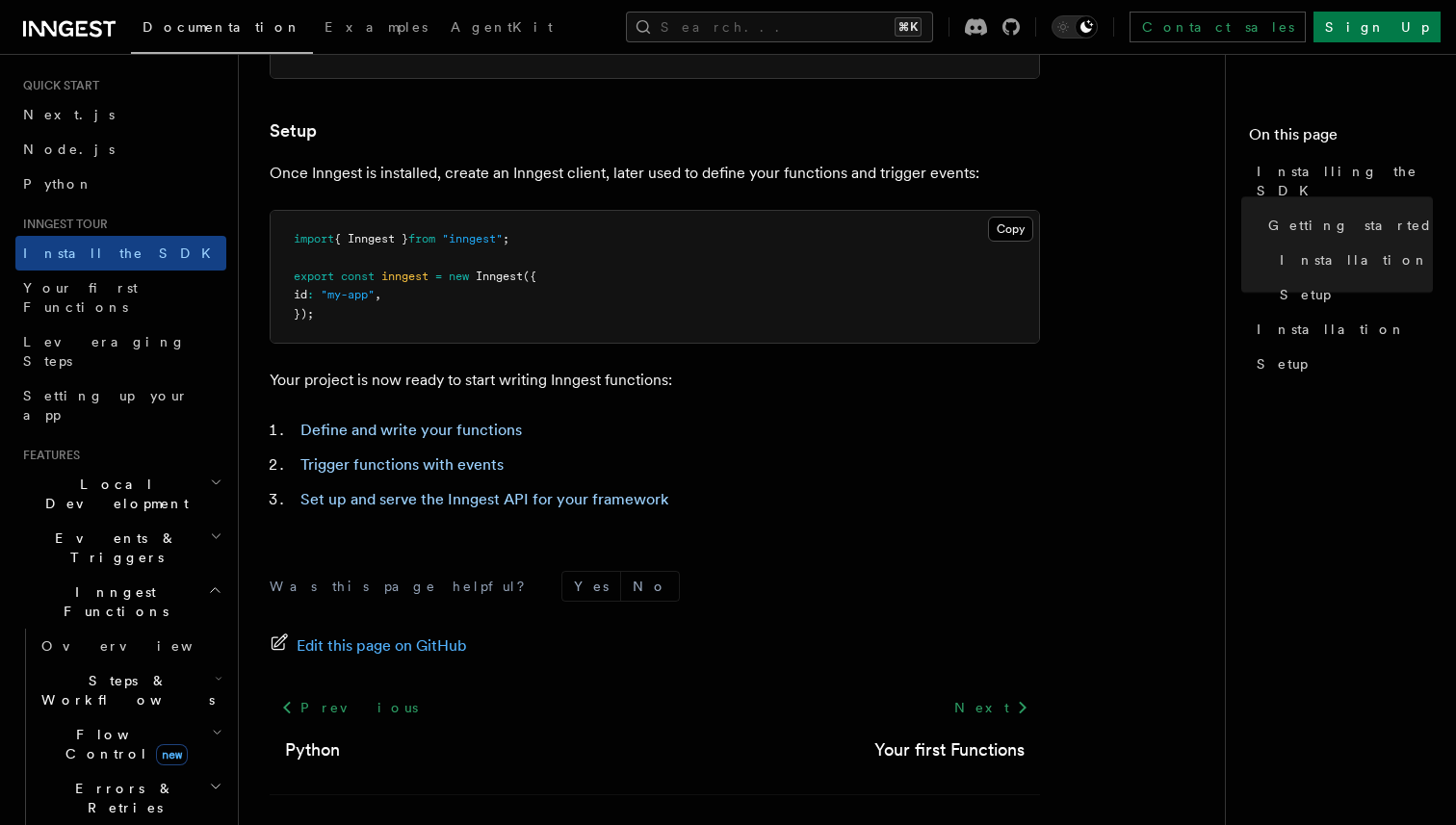
scroll to position [776, 0]
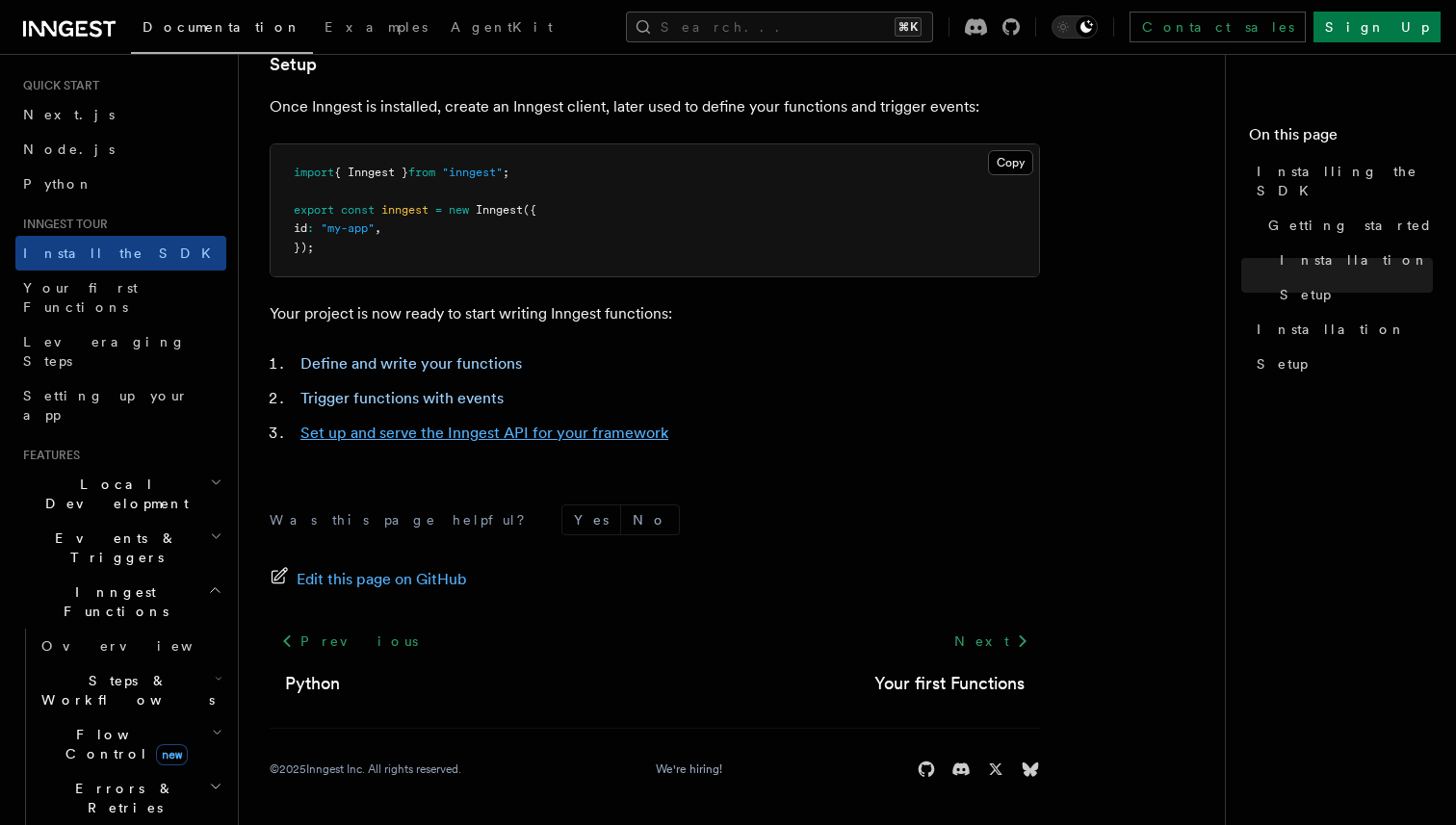
click at [506, 435] on link "Set up and serve the Inngest API for your framework" at bounding box center [485, 432] width 368 height 18
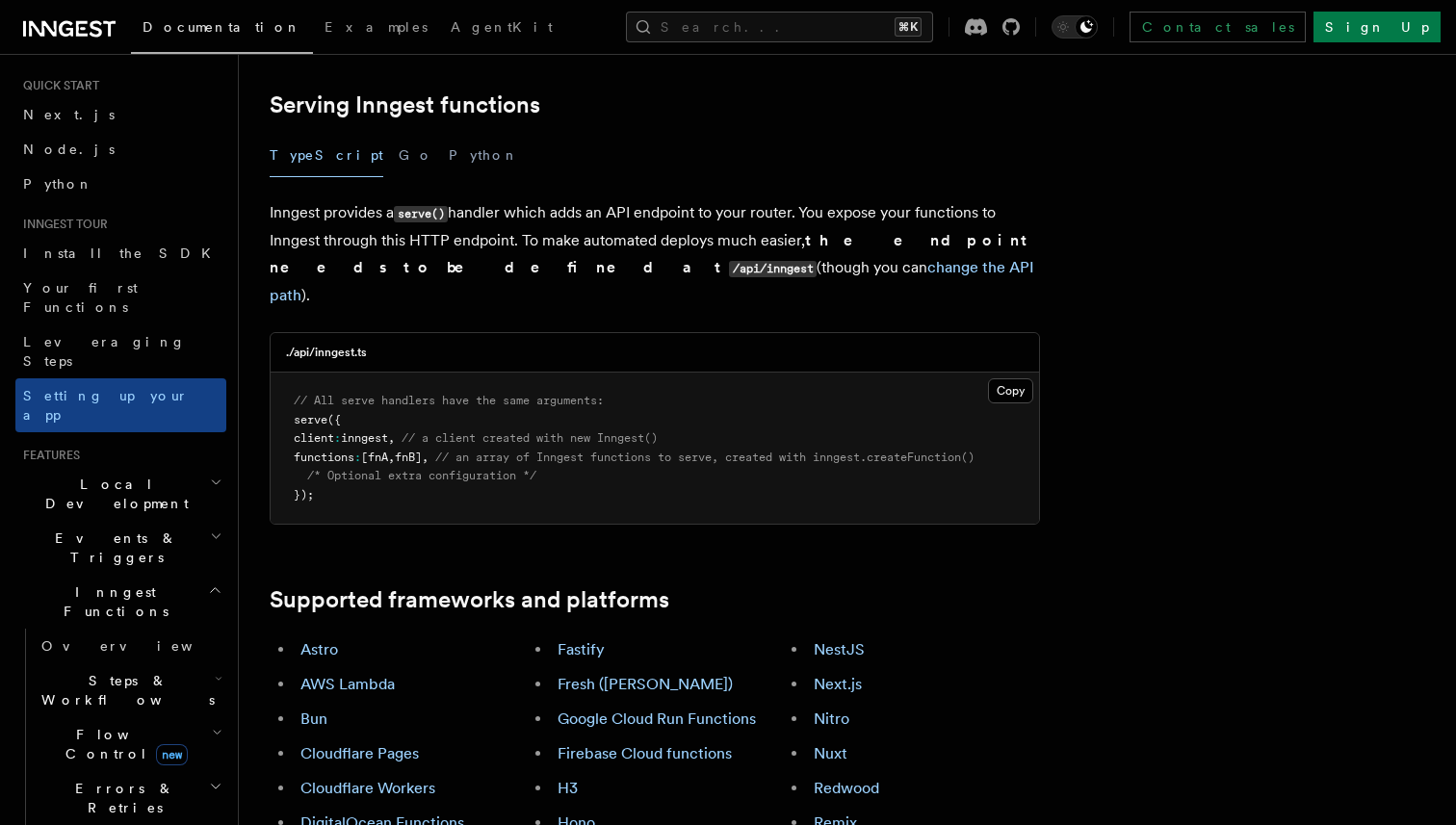
scroll to position [695, 0]
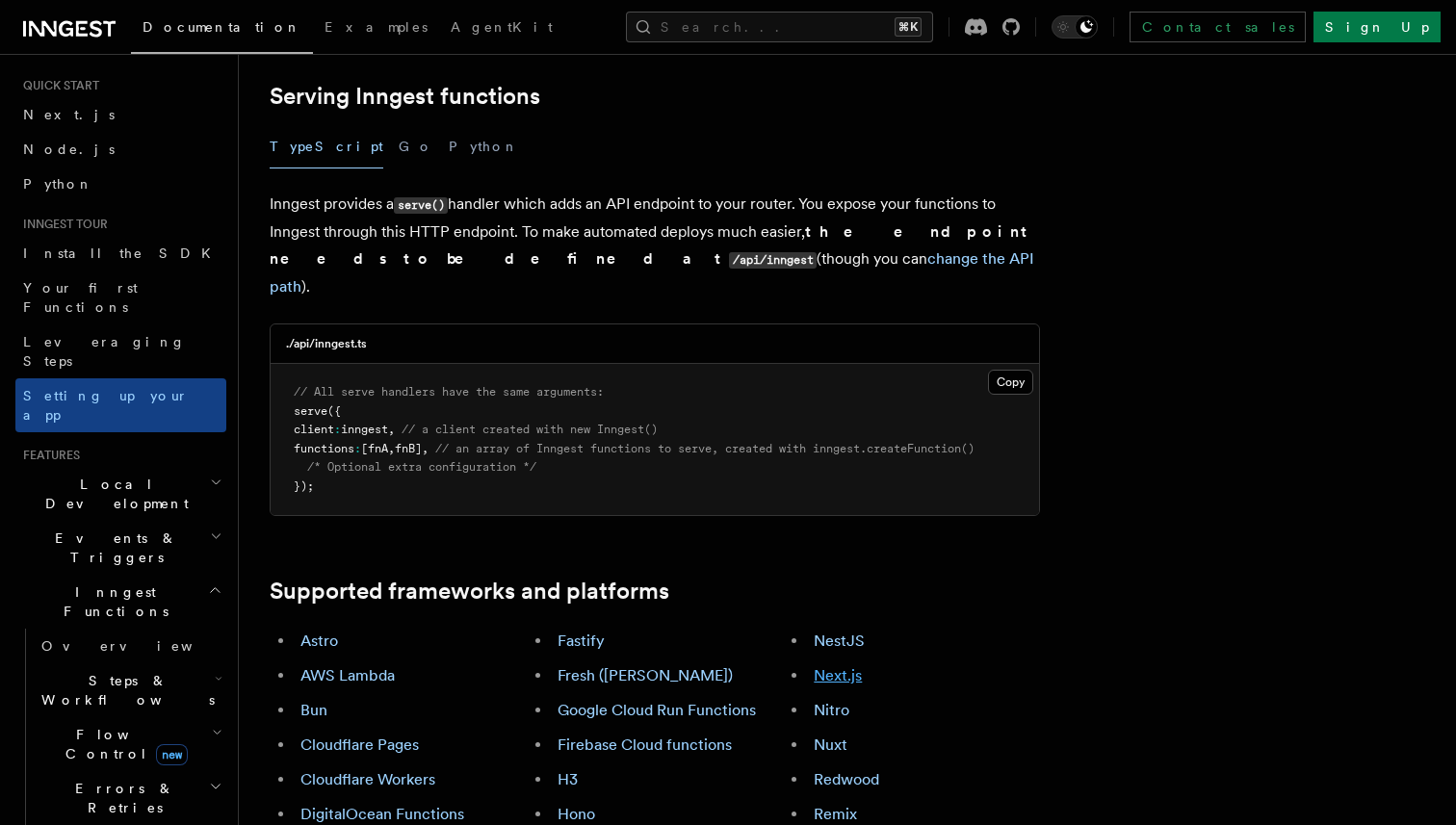
click at [835, 666] on link "Next.js" at bounding box center [837, 675] width 48 height 18
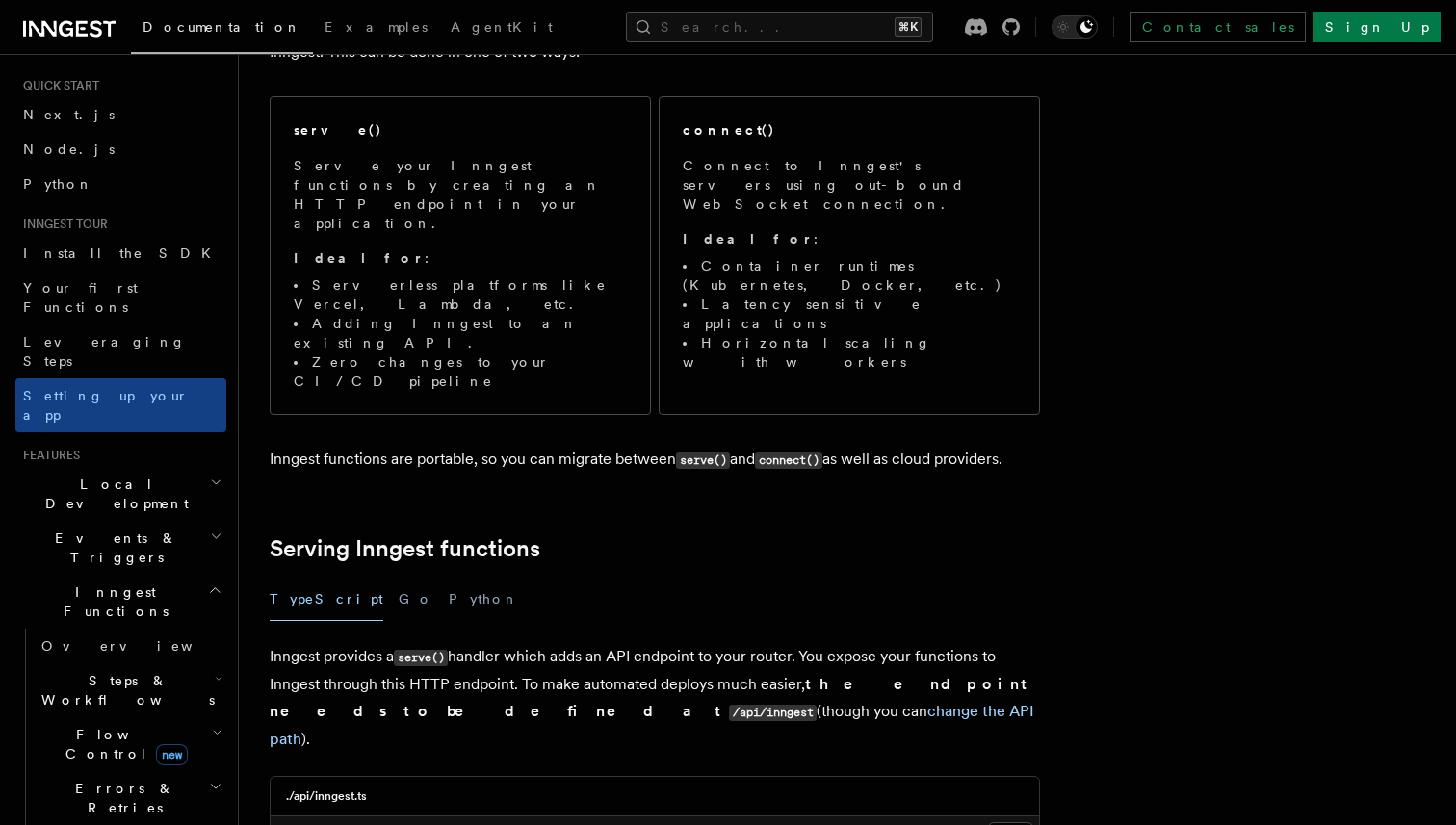
scroll to position [356, 0]
